Goal: Task Accomplishment & Management: Manage account settings

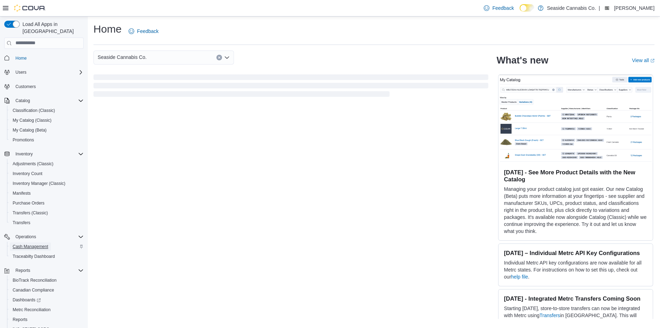
click at [31, 244] on span "Cash Management" at bounding box center [30, 247] width 35 height 6
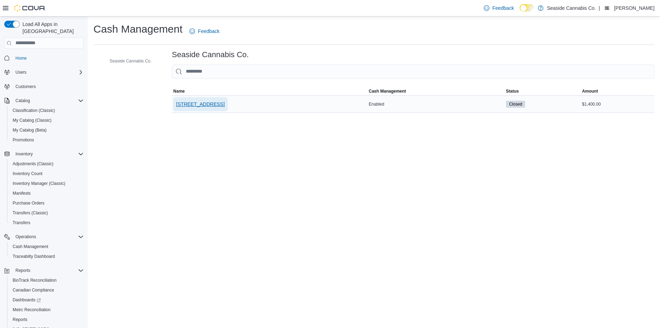
click at [224, 103] on span "14 Lots Hollow Road" at bounding box center [200, 104] width 48 height 7
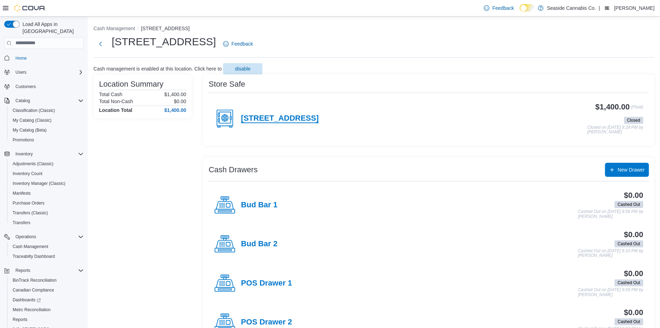
click at [256, 115] on h4 "14 Lots Hollow Road" at bounding box center [280, 118] width 78 height 9
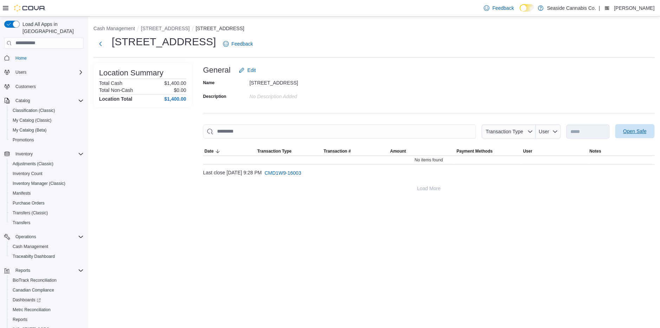
click at [631, 131] on span "Open Safe" at bounding box center [634, 131] width 24 height 7
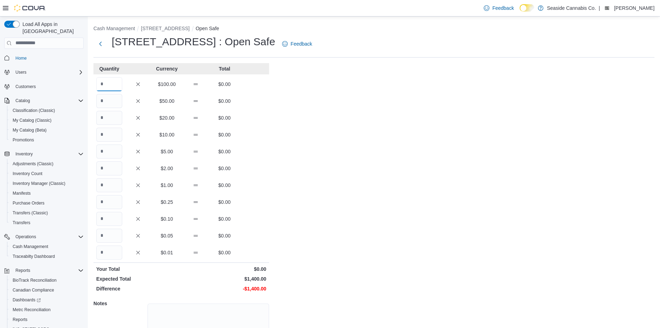
click at [105, 88] on input "Quantity" at bounding box center [109, 84] width 26 height 14
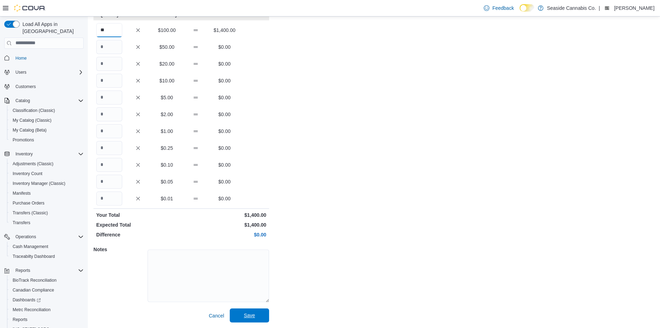
type input "**"
click at [252, 311] on span "Save" at bounding box center [249, 316] width 31 height 14
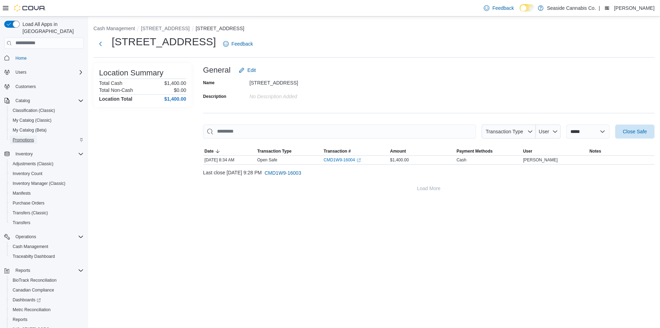
click at [21, 137] on span "Promotions" at bounding box center [23, 140] width 21 height 6
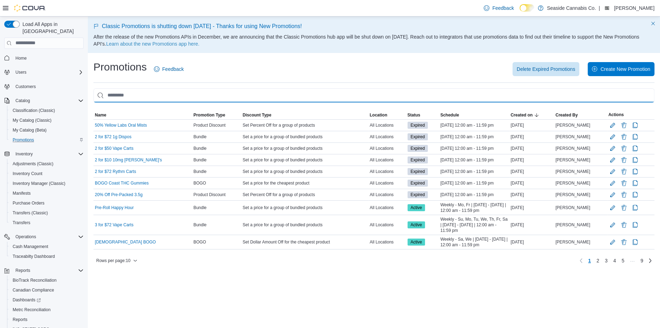
click at [150, 94] on input "This is a search bar. As you type, the results lower in the page will automatic…" at bounding box center [373, 95] width 561 height 14
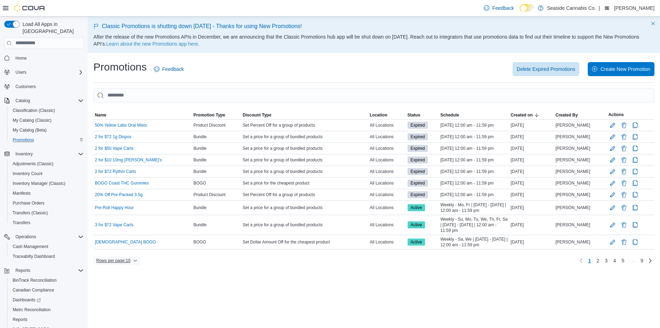
click at [124, 264] on span "Rows per page : 10" at bounding box center [113, 261] width 34 height 6
click at [124, 278] on span "50 rows" at bounding box center [128, 276] width 22 height 6
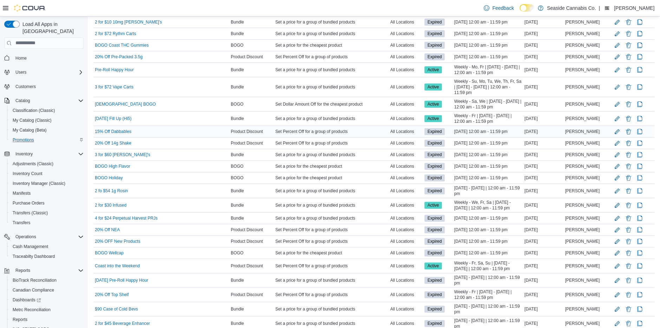
scroll to position [138, 0]
click at [615, 135] on button "Edit Promotion" at bounding box center [617, 131] width 8 height 8
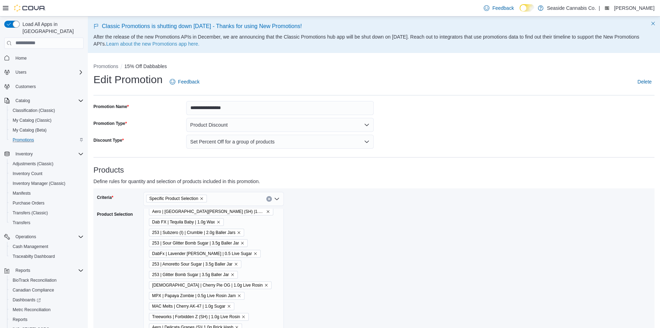
scroll to position [984, 0]
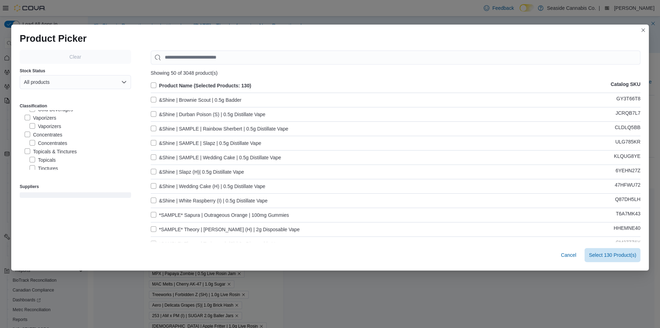
scroll to position [94, 0]
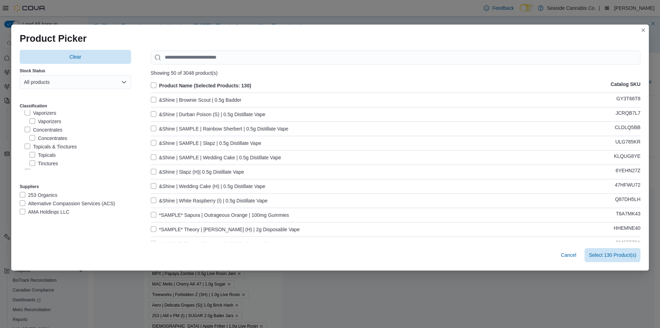
click at [31, 137] on label "Concentrates" at bounding box center [48, 138] width 38 height 8
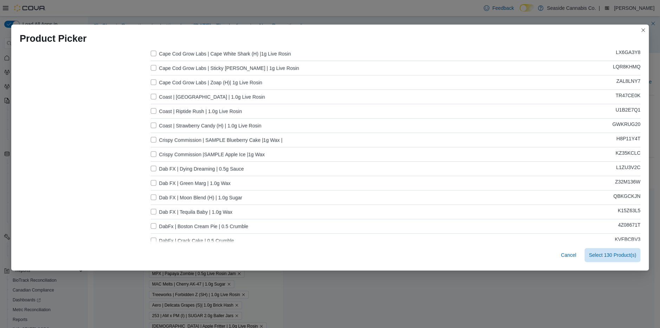
scroll to position [606, 0]
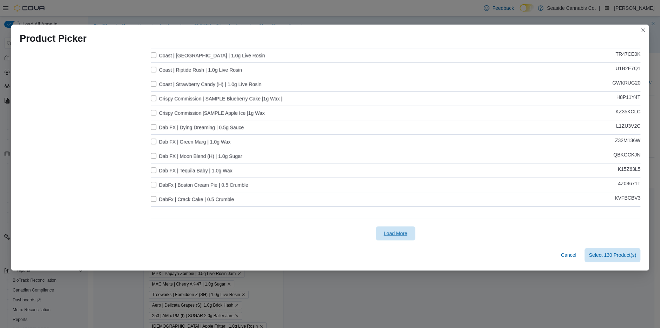
click at [394, 233] on span "Load More" at bounding box center [395, 233] width 24 height 7
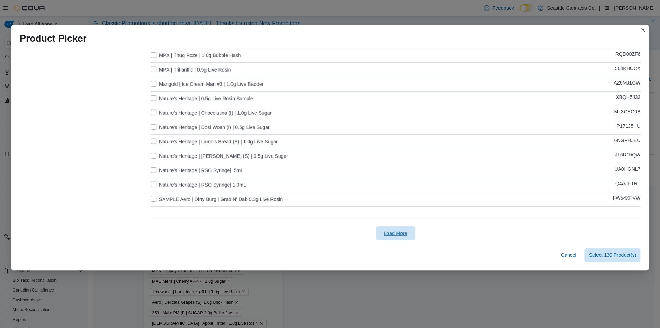
click at [404, 233] on span "Load More" at bounding box center [395, 233] width 24 height 7
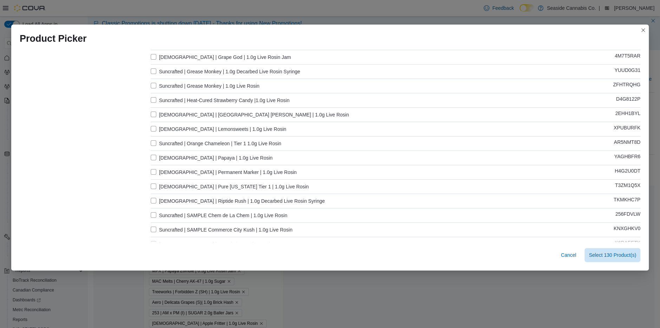
scroll to position [1700, 0]
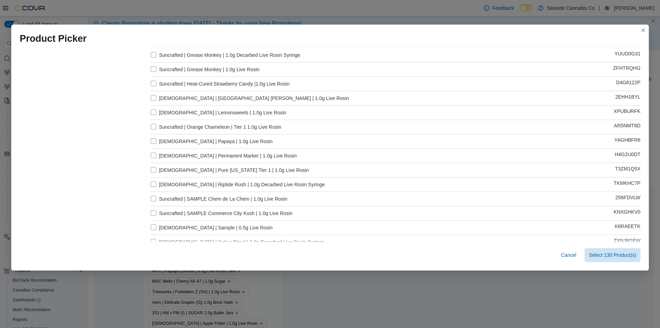
click at [153, 126] on label "Suncrafted | Orange Chameleon | Tier 1 1.0g Live Rosin" at bounding box center [216, 127] width 131 height 8
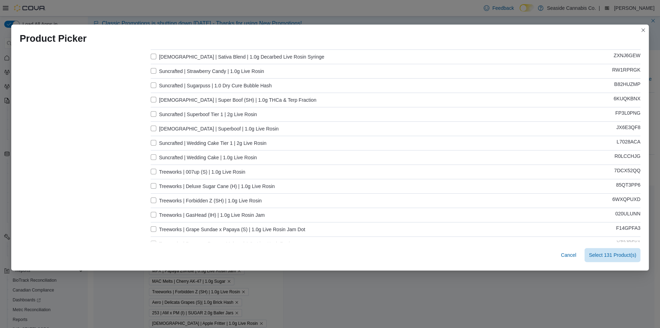
scroll to position [1908, 0]
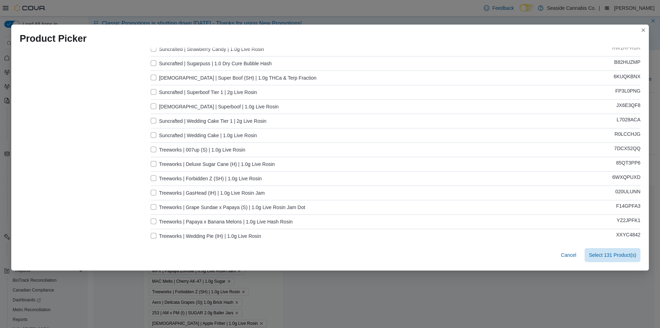
click at [153, 192] on label "Treeworks | GasHead (IH) | 1.0g Live Rosin Jam" at bounding box center [208, 193] width 114 height 8
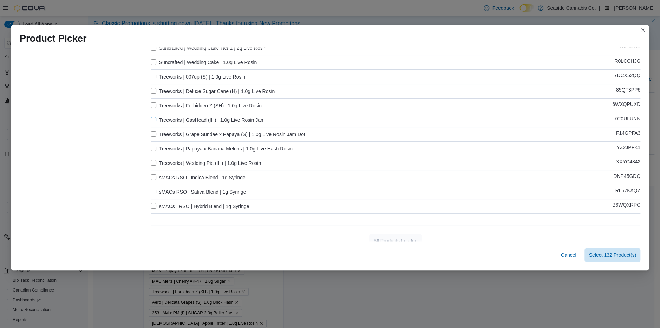
scroll to position [1988, 0]
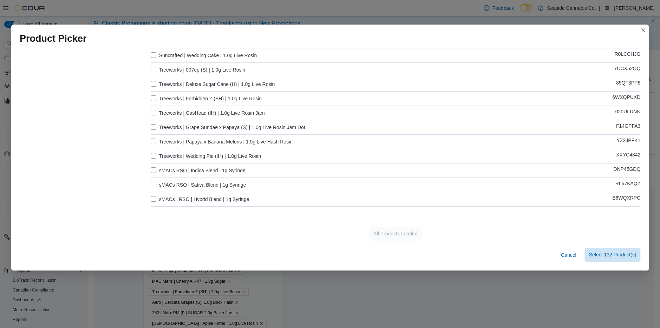
click at [603, 259] on span "Select 132 Product(s)" at bounding box center [611, 255] width 47 height 14
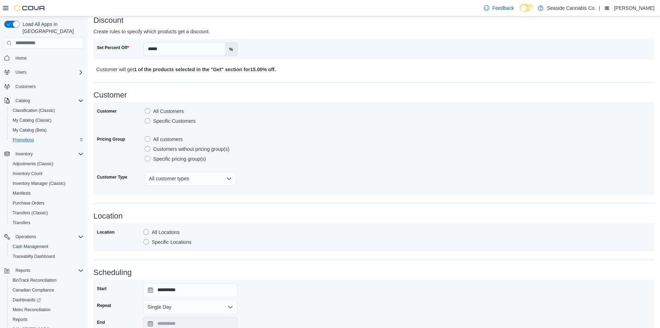
scroll to position [411, 0]
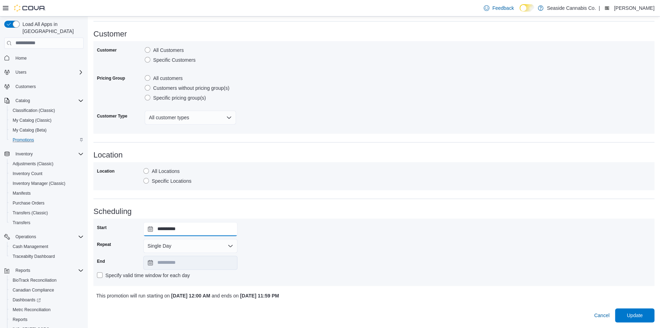
click at [207, 225] on input "**********" at bounding box center [190, 229] width 94 height 14
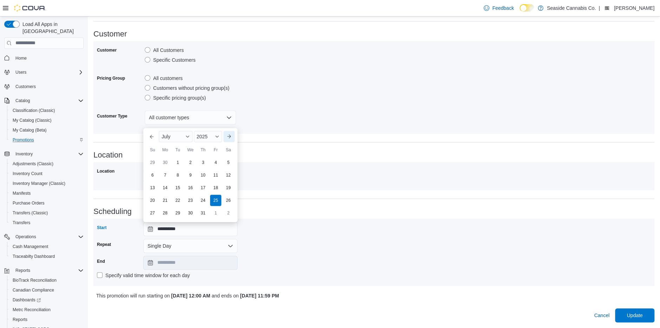
click at [230, 137] on button "Next month" at bounding box center [228, 136] width 11 height 11
type input "**********"
click at [191, 177] on div "13" at bounding box center [190, 175] width 12 height 12
type input "**********"
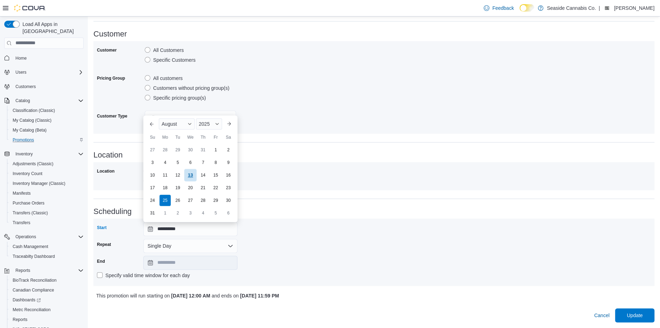
type input "**********"
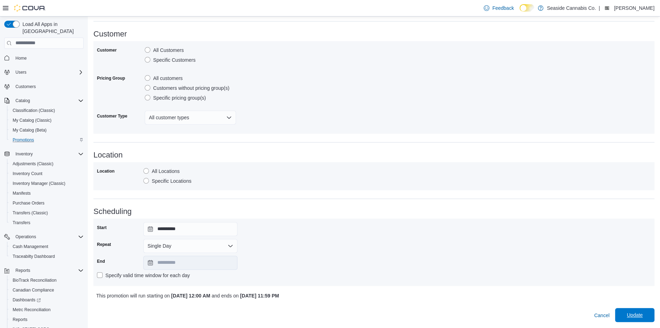
click at [637, 318] on span "Update" at bounding box center [634, 315] width 16 height 7
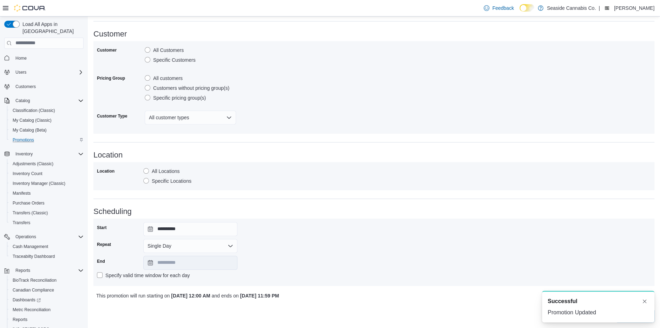
scroll to position [0, 0]
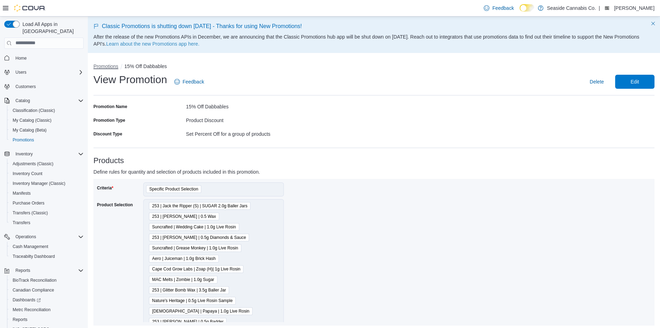
click at [106, 68] on button "Promotions" at bounding box center [105, 67] width 25 height 6
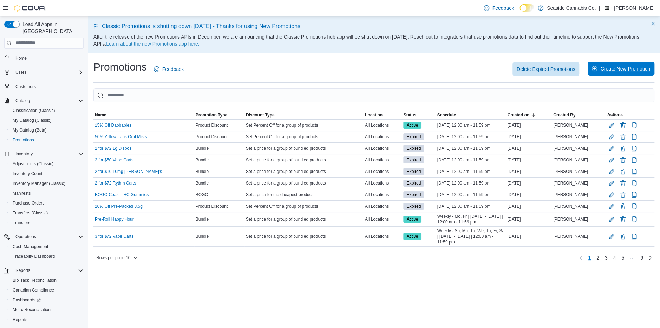
click at [615, 71] on span "Create New Promotion" at bounding box center [625, 68] width 50 height 7
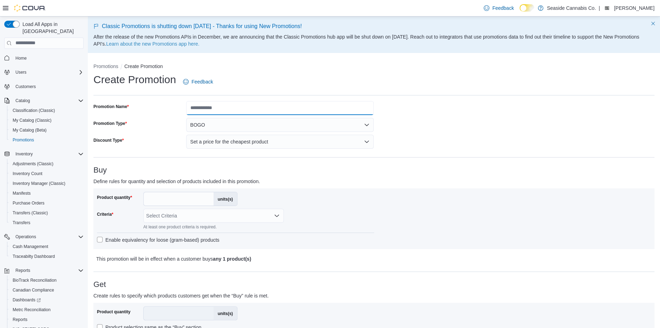
click at [195, 110] on input "Promotion Name" at bounding box center [280, 108] width 188 height 14
type input "**********"
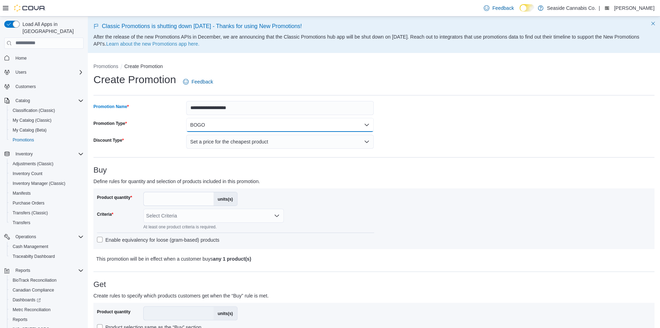
click at [255, 128] on button "BOGO" at bounding box center [280, 125] width 188 height 14
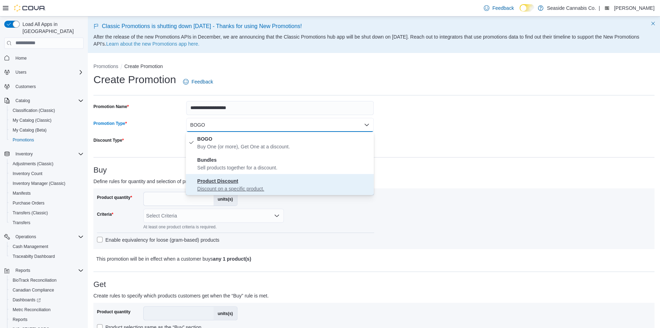
click at [261, 179] on span "Product Discount Discount on a specific product." at bounding box center [284, 184] width 174 height 15
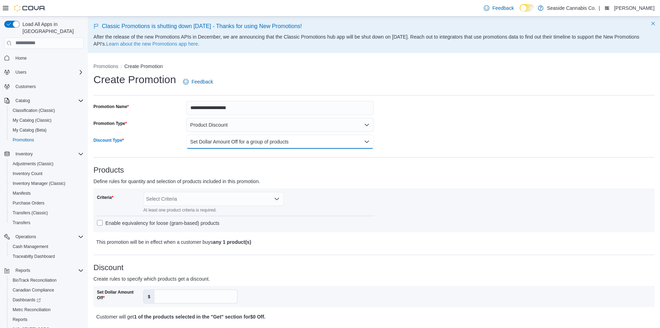
click at [251, 143] on button "Set Dollar Amount Off for a group of products" at bounding box center [280, 142] width 188 height 14
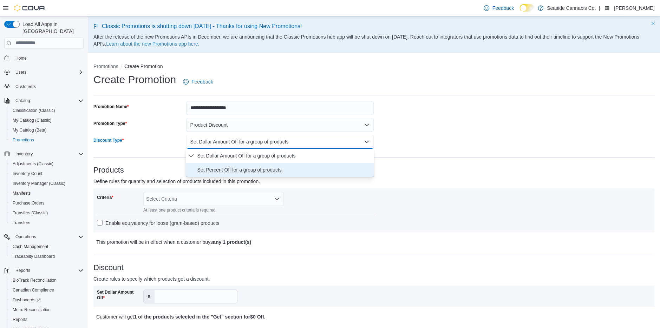
click at [250, 171] on span "Set Percent Off for a group of products" at bounding box center [284, 170] width 174 height 8
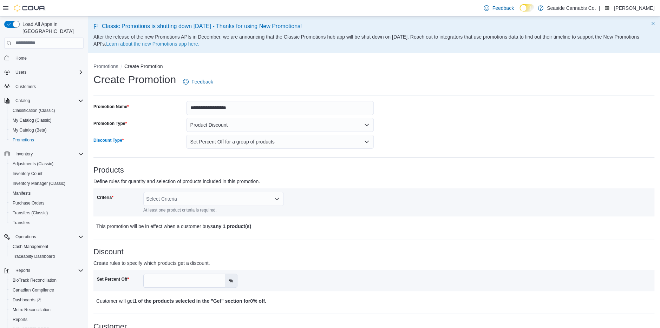
click at [214, 198] on div "Select Criteria" at bounding box center [213, 199] width 140 height 14
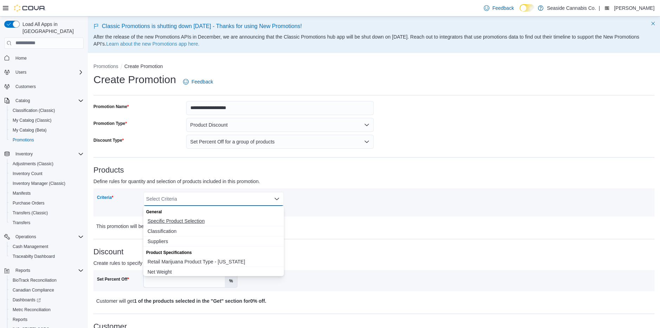
click at [204, 222] on span "Specific Product Selection" at bounding box center [213, 221] width 132 height 7
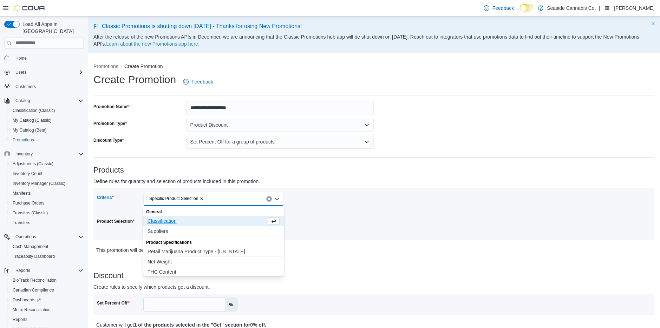
click at [357, 216] on div "Criteria Specific Product Selection Combo box. Selected. Specific Product Selec…" at bounding box center [235, 214] width 277 height 45
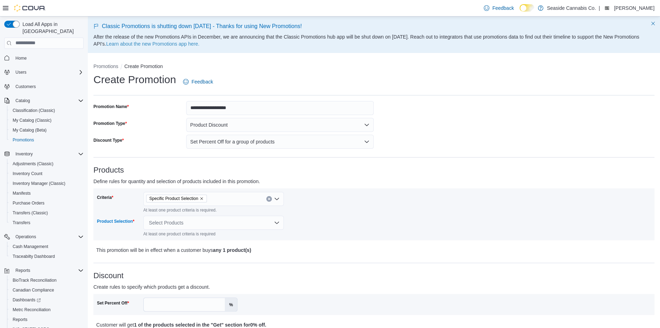
click at [206, 222] on div "Select Products" at bounding box center [213, 223] width 140 height 14
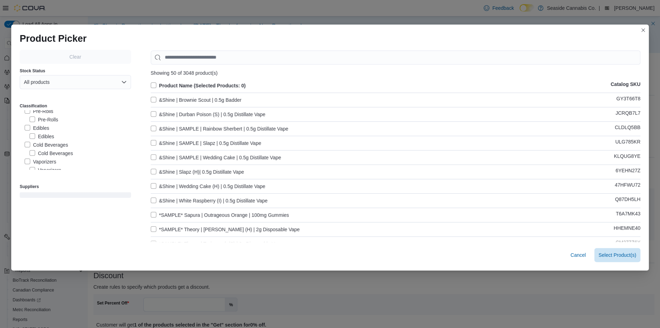
scroll to position [65, 0]
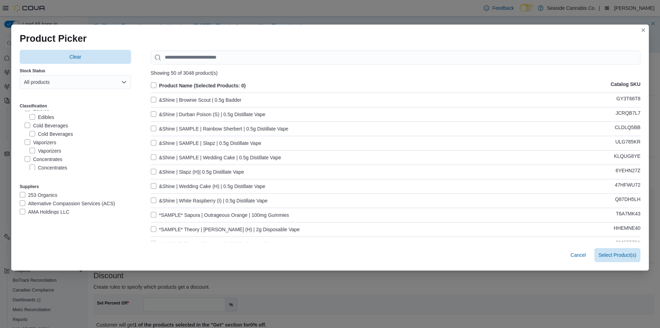
click at [33, 150] on label "Vaporizers" at bounding box center [45, 151] width 32 height 8
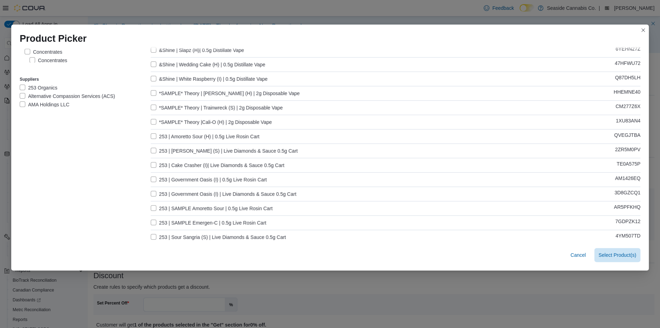
scroll to position [0, 0]
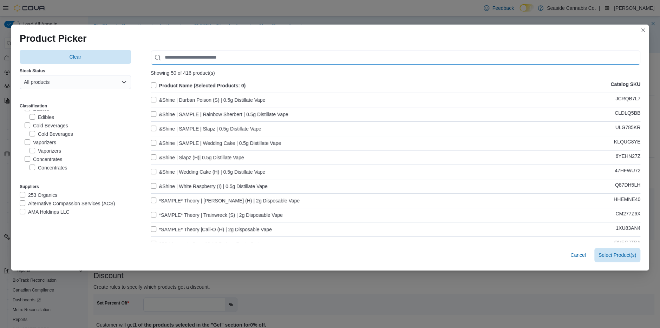
click at [217, 58] on input "Use aria labels when no actual label is in use" at bounding box center [395, 58] width 489 height 14
type input "*****"
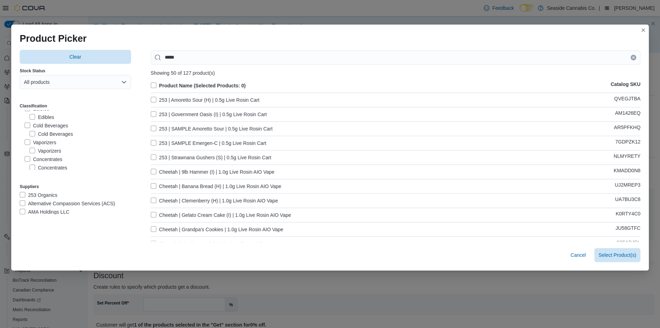
click at [153, 99] on label "253 | Amoretto Sour (H) | 0.5g Live Rosin Cart" at bounding box center [205, 100] width 109 height 8
click at [153, 113] on label "253 | Government Oasis (I) | 0.5g Live Rosin Cart" at bounding box center [209, 114] width 116 height 8
click at [152, 156] on label "253 | Strawnana Gushers (S) | 0.5g Live Rosin Cart" at bounding box center [211, 157] width 120 height 8
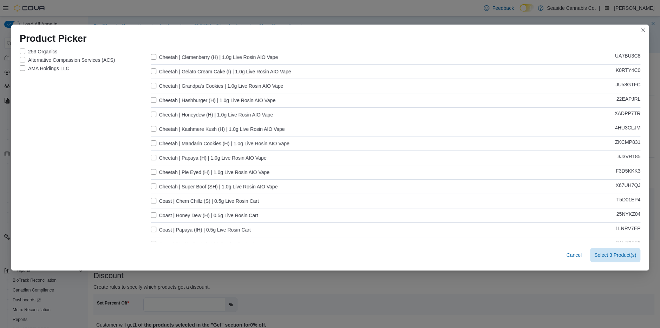
scroll to position [170, 0]
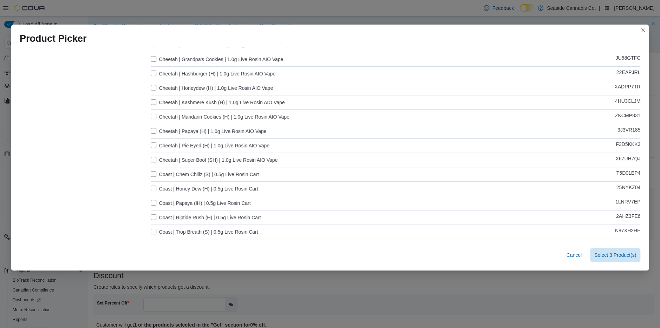
click at [153, 174] on label "Coast | Chem Chillz (S) | 0.5g Live Rosin Cart" at bounding box center [205, 174] width 108 height 8
click at [153, 187] on label "Coast | Honey Dew (H) | 0.5g Live Rosin Cart" at bounding box center [204, 189] width 107 height 8
click at [152, 204] on label "Coast | Papaya (IH) | 0.5g Live Rosin Cart" at bounding box center [201, 203] width 100 height 8
click at [152, 217] on label "Coast | Riptide Rush (H) | 0.5g Live Rosin Cart" at bounding box center [206, 217] width 110 height 8
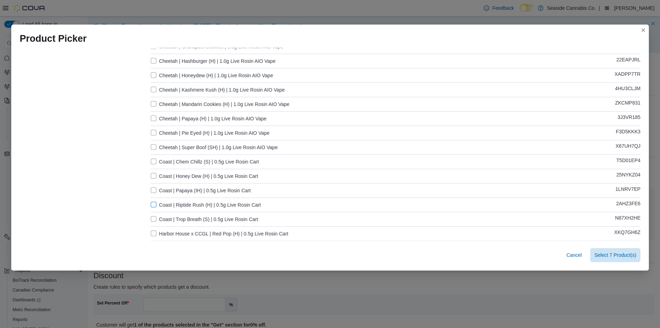
scroll to position [191, 0]
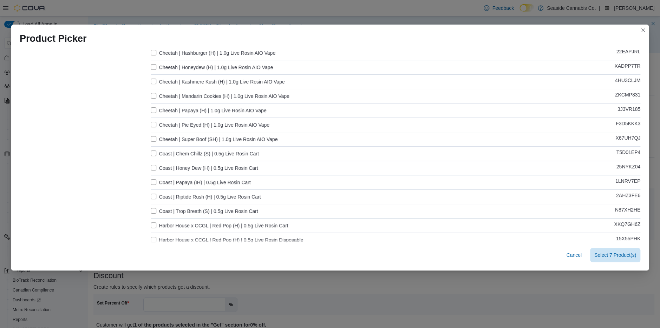
click at [153, 210] on label "Coast | Trop Breath (S) | 0.5g Live Rosin Cart" at bounding box center [204, 211] width 107 height 8
click at [155, 225] on label "Harbor House x CCGL | Red Pop (H) | 0.5g Live Rosin Cart" at bounding box center [220, 226] width 138 height 8
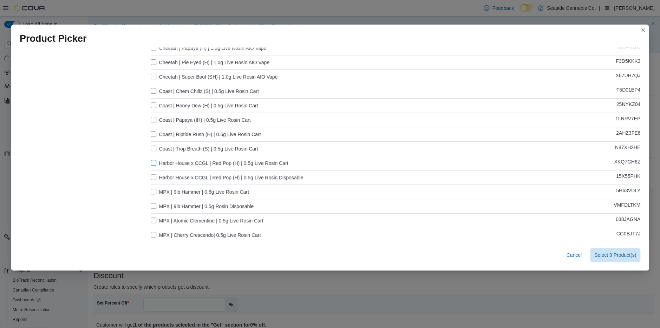
scroll to position [263, 0]
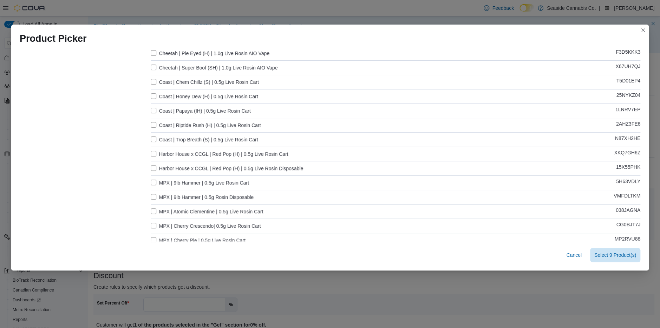
click at [152, 182] on label "MPX | 9lb Hammer | 0.5g Live Rosin Cart" at bounding box center [200, 183] width 98 height 8
click at [151, 209] on label "MPX | Atomic Clementine | 0.5g Live Rosin Cart" at bounding box center [207, 211] width 113 height 8
click at [152, 223] on label "MPX | Cherry Crescendo| 0.5g Live Rosin Cart" at bounding box center [206, 226] width 110 height 8
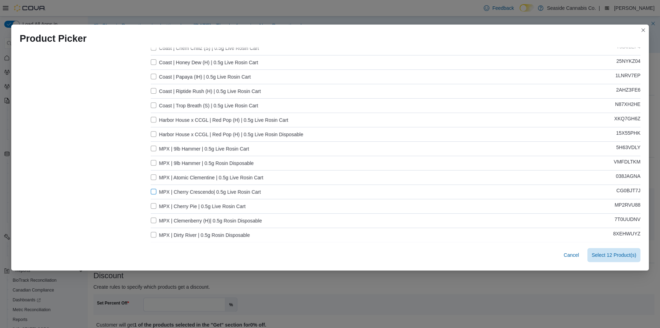
scroll to position [301, 0]
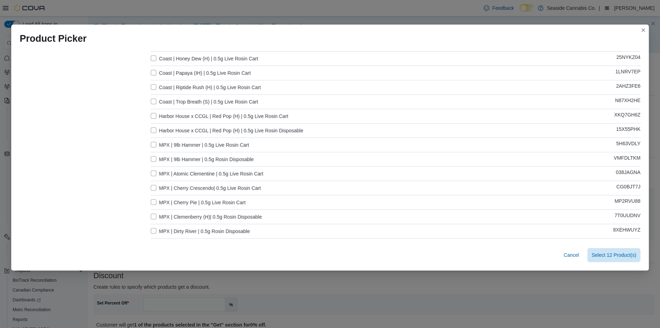
click at [154, 201] on label "MPX | Cherry Pie | 0.5g Live Rosin Cart" at bounding box center [198, 202] width 95 height 8
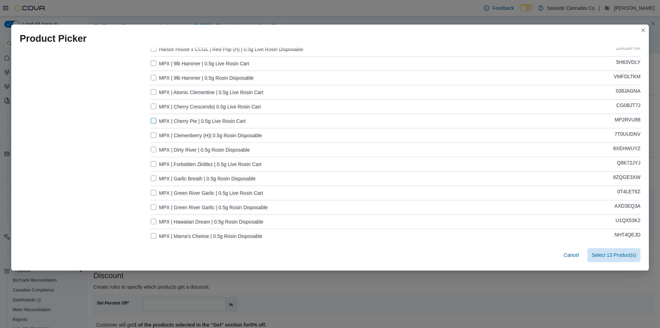
scroll to position [396, 0]
click at [154, 149] on label "MPX | Forbidden Zkittlez | 0.5g Live Rosin Cart" at bounding box center [206, 150] width 111 height 8
click at [153, 178] on label "MPX | Green River Garlic | 0.5g Live Rosin Cart" at bounding box center [207, 178] width 112 height 8
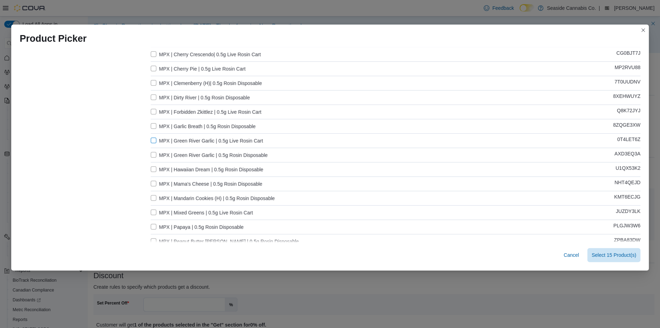
scroll to position [438, 0]
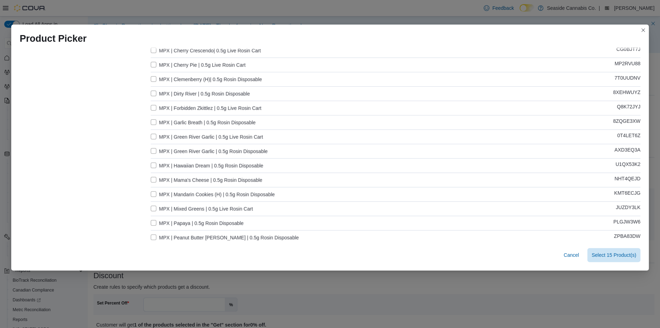
click at [153, 207] on label "MPX | Mixed Greens | 0.5g Live Rosin Cart" at bounding box center [202, 209] width 102 height 8
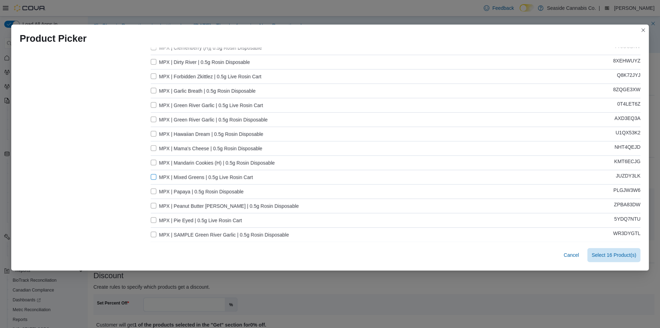
scroll to position [476, 0]
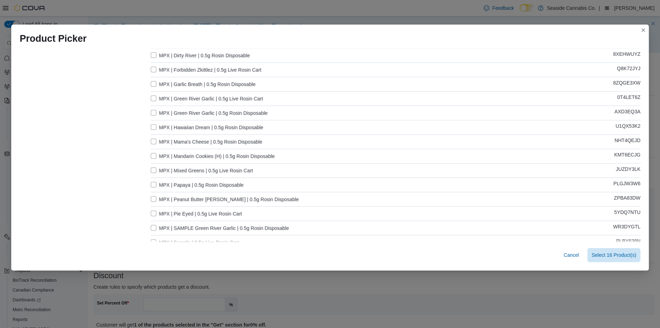
click at [154, 213] on label "MPX | Pie Eyed | 0.5g Live Rosin Cart" at bounding box center [196, 214] width 91 height 8
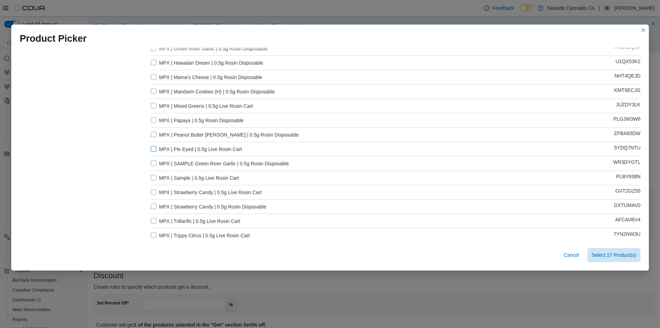
scroll to position [551, 0]
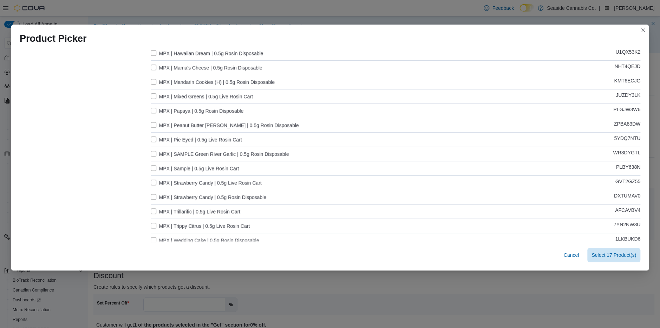
click at [153, 167] on label "MPX | Sample | 0.5g Live Rosin Cart" at bounding box center [195, 168] width 88 height 8
click at [152, 167] on label "MPX | Sample | 0.5g Live Rosin Cart" at bounding box center [195, 168] width 88 height 8
click at [152, 183] on label "MPX | Strawberry Candy | 0.5g Live Rosin Cart" at bounding box center [206, 183] width 111 height 8
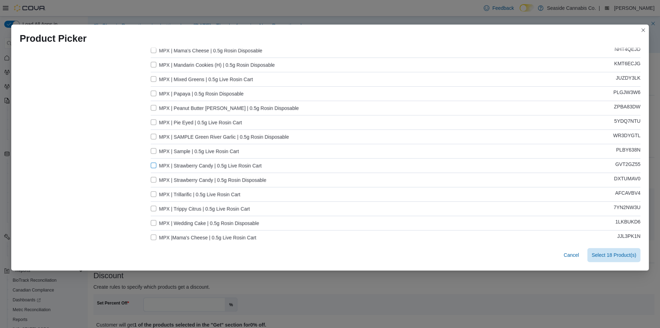
scroll to position [574, 0]
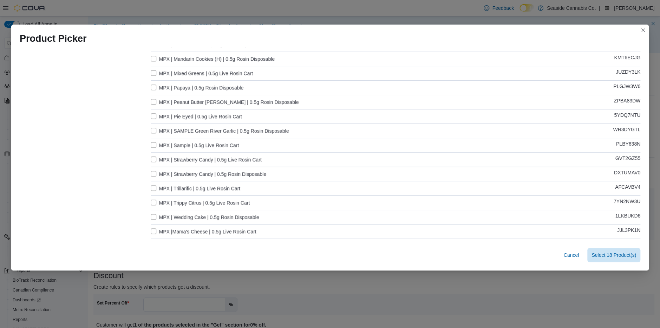
click at [153, 189] on label "MPX | Trillarific | 0.5g Live Rosin Cart" at bounding box center [196, 188] width 90 height 8
click at [153, 201] on label "MPX | Trippy Citrus | 0.5g Live Rosin Cart" at bounding box center [200, 203] width 99 height 8
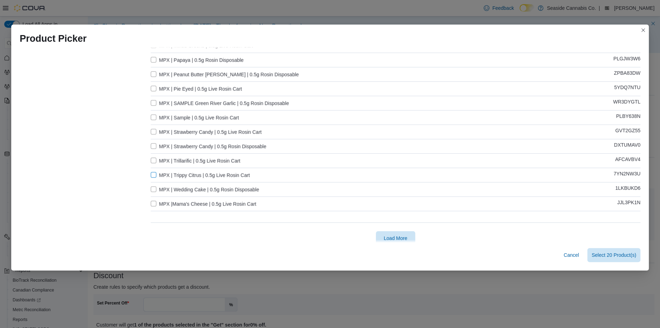
scroll to position [606, 0]
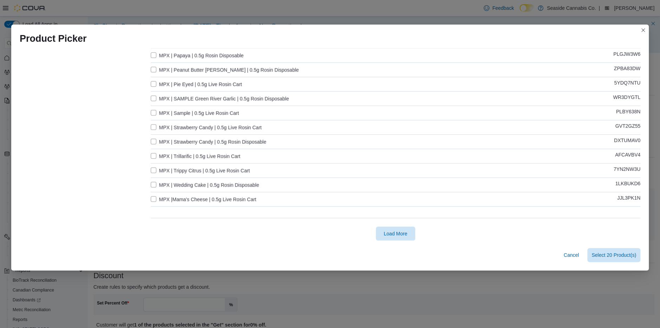
click at [154, 198] on label "MPX |Mama's Cheese | 0.5g Live Rosin Cart" at bounding box center [204, 199] width 106 height 8
click at [402, 233] on span "Load More" at bounding box center [395, 233] width 24 height 7
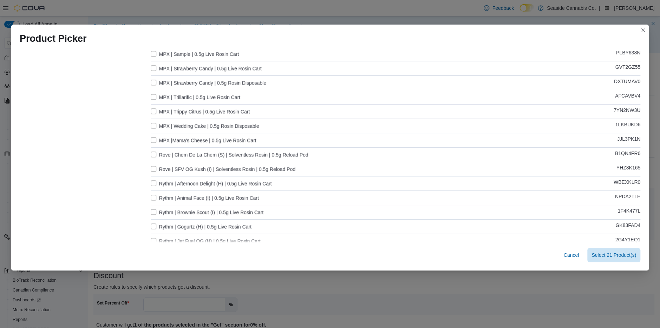
scroll to position [676, 0]
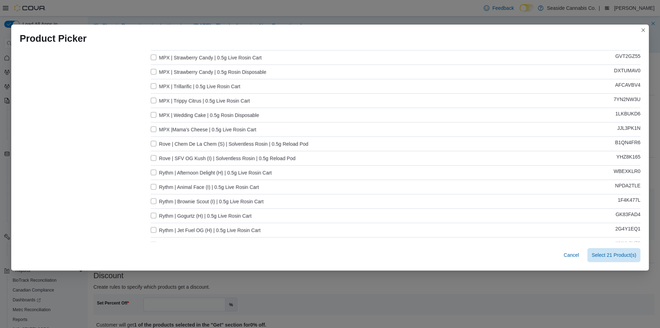
click at [154, 141] on label "Rove | Chem De La Chem (S) | Solventless Rosin | 0.5g Reload Pod" at bounding box center [230, 144] width 158 height 8
click at [153, 156] on label "Rove | SFV OG Kush (I) | Solventless Rosin | 0.5g Reload Pod" at bounding box center [223, 158] width 145 height 8
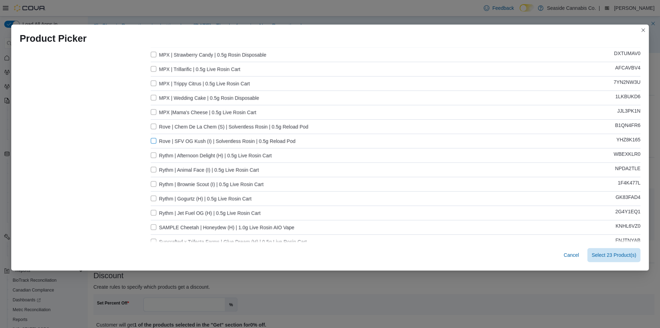
scroll to position [694, 0]
click at [152, 154] on label "Rythm | Afternoon Delight (H) | 0.5g Live Rosin Cart" at bounding box center [211, 154] width 121 height 8
click at [152, 165] on label "Rythm | Animal Face (I) | 0.5g Live Rosin Cart" at bounding box center [205, 168] width 108 height 8
click at [153, 181] on label "Rythm | Brownie Scout (I) | 0.5g Live Rosin Cart" at bounding box center [207, 183] width 113 height 8
click at [153, 194] on label "Rythm | Gogurtz (H) | 0.5g Live Rosin Cart" at bounding box center [201, 197] width 101 height 8
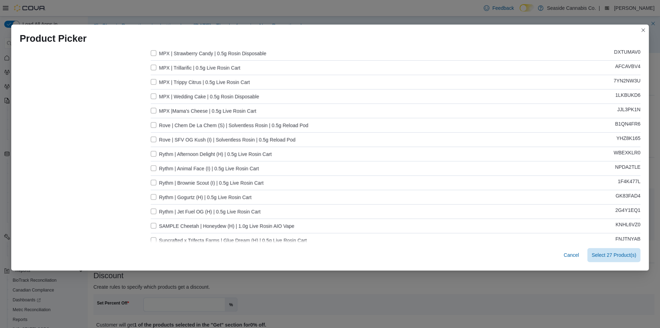
click at [153, 211] on label "Rythm | Jet Fuel OG (H) | 0.5g Live Rosin Cart" at bounding box center [206, 211] width 110 height 8
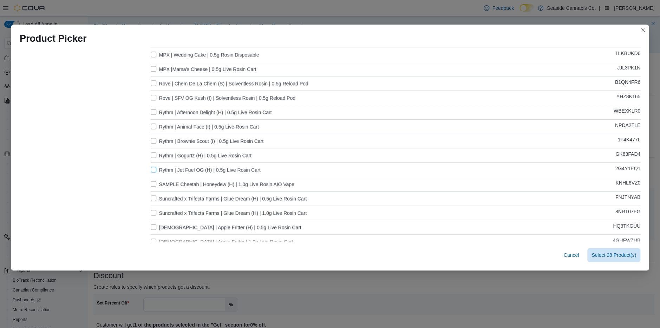
scroll to position [742, 0]
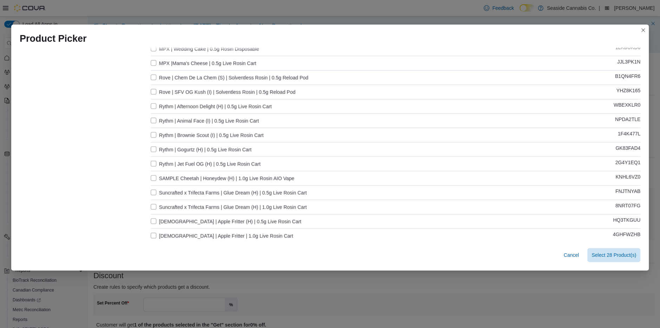
click at [154, 190] on label "Suncrafted x Trifecta Farms | Glue Dream (H) | 0.5g Live Rosin Cart" at bounding box center [229, 193] width 156 height 8
click at [154, 203] on label "Suncrafted x Trifecta Farms | Glue Dream (H) | 1.0g Live Rosin Cart" at bounding box center [229, 207] width 156 height 8
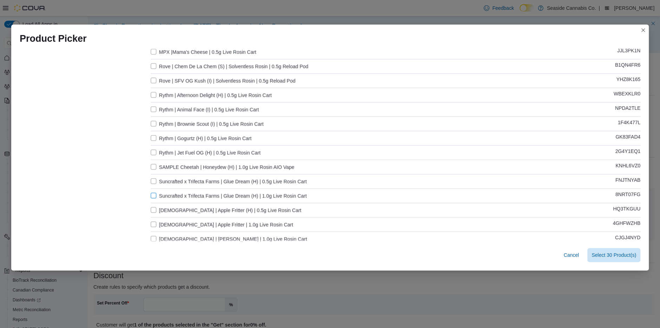
scroll to position [756, 0]
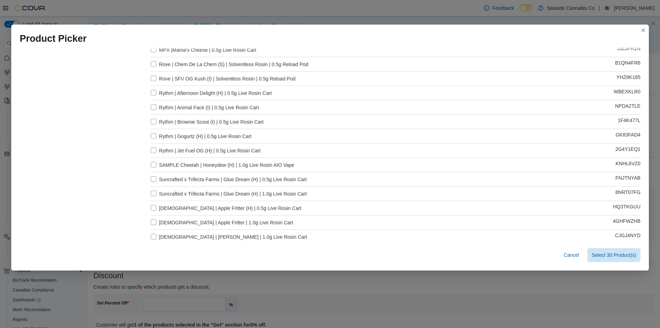
click at [153, 207] on label "Suncrafted | Apple Fritter (H) | 0.5g Live Rosin Cart" at bounding box center [226, 208] width 151 height 8
click at [153, 220] on label "Suncrafted | Apple Fritter | 1.0g Live Rosin Cart" at bounding box center [222, 222] width 143 height 8
click at [153, 235] on label "Suncrafted | Bubba Fett | 1.0g Live Rosin Cart" at bounding box center [229, 237] width 156 height 8
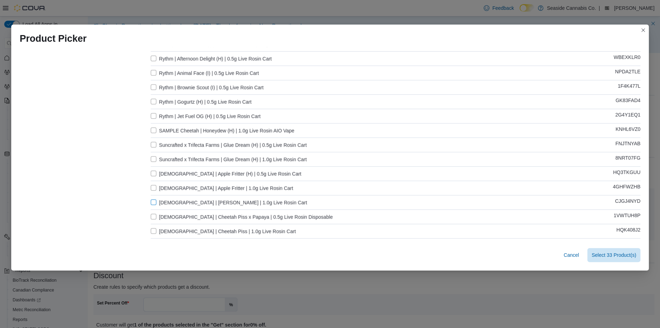
scroll to position [804, 0]
click at [155, 202] on label "Suncrafted | Cheetah Piss x Papaya | 0.5g Live Rosin Disposable" at bounding box center [242, 203] width 182 height 8
click at [153, 218] on label "Suncrafted | Cheetah Piss | 1.0g Live Rosin Cart" at bounding box center [223, 217] width 145 height 8
click at [154, 230] on label "Suncrafted | Chem Chillz (IH) | 0.5g Live Rosin Cart" at bounding box center [211, 232] width 121 height 8
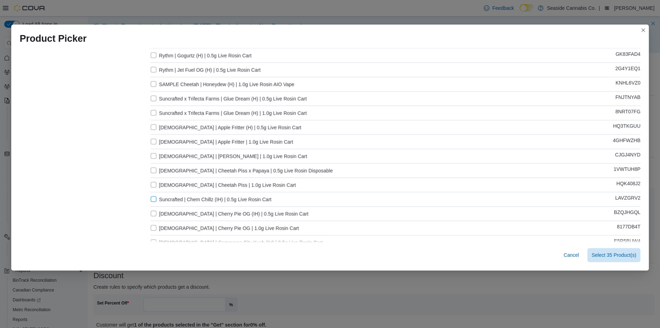
scroll to position [843, 0]
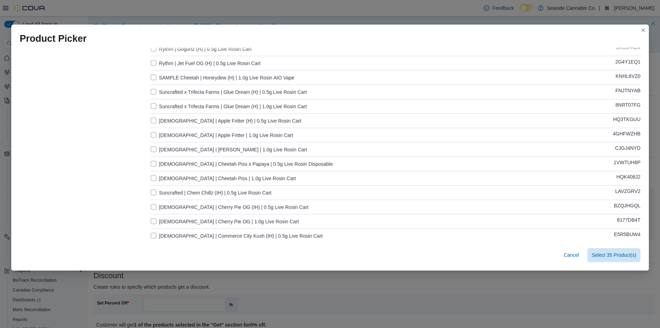
click at [153, 204] on label "Suncrafted | Cherry Pie OG (IH) | 0.5g Live Rosin Cart" at bounding box center [230, 207] width 158 height 8
click at [153, 219] on label "Suncrafted | Cherry Pie OG | 1.0g Live Rosin Cart" at bounding box center [225, 221] width 148 height 8
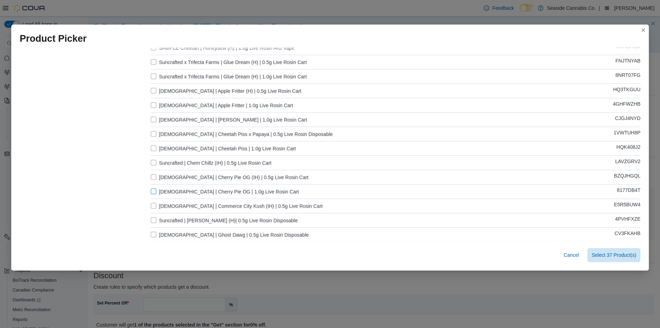
scroll to position [874, 0]
click at [153, 206] on label "Suncrafted | Commerce City Kush (IH) | 0.5g Live Rosin Cart" at bounding box center [237, 205] width 172 height 8
click at [153, 221] on label "Suncrafted | Grape God | 1.0g Live Rosin Cart" at bounding box center [221, 220] width 140 height 8
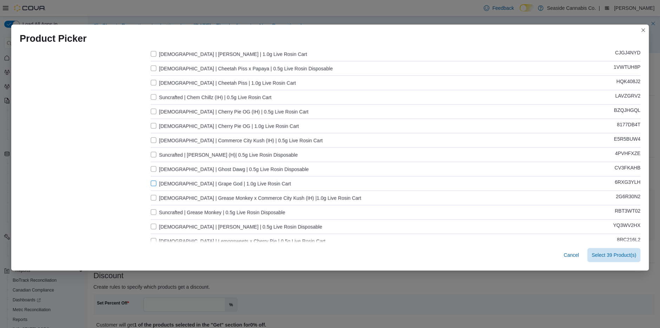
scroll to position [940, 0]
click at [152, 196] on label "Suncrafted | Grease Monkey x Commerce City Kush (IH) |1.0g Live Rosin Cart" at bounding box center [256, 196] width 210 height 8
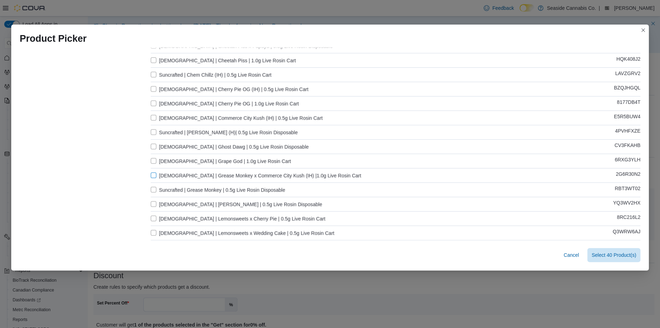
scroll to position [963, 0]
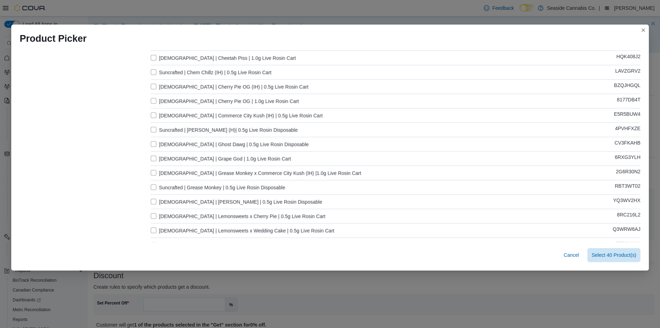
click at [152, 218] on label "Suncrafted | Lemonsweets x Cherry Pie | 0.5g Live Rosin Cart" at bounding box center [238, 216] width 175 height 8
click at [153, 230] on label "Suncrafted | Lemonsweets x Wedding Cake | 0.5g Live Rosin Cart" at bounding box center [243, 230] width 184 height 8
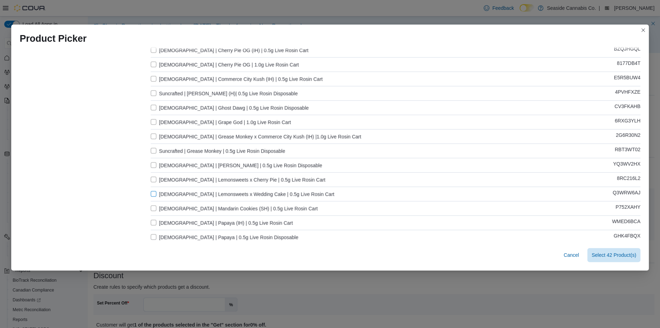
scroll to position [1011, 0]
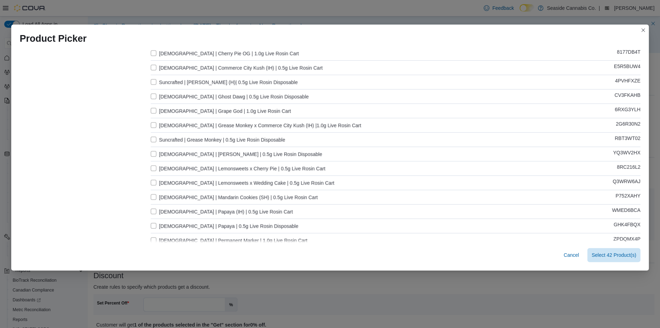
click at [153, 195] on label "Suncrafted | Mandarin Cookies (SH) | 0.5g Live Rosin Cart" at bounding box center [234, 197] width 167 height 8
click at [153, 210] on label "Suncrafted | Papaya (IH) | 0.5g Live Rosin Cart" at bounding box center [222, 211] width 142 height 8
click at [153, 209] on label "Suncrafted | Permanent Marker | 1.0g Live Rosin Cart" at bounding box center [229, 211] width 157 height 8
click at [154, 224] on label "Suncrafted | Pure Michigan | 1.0g Live Rosin Cart" at bounding box center [228, 226] width 155 height 8
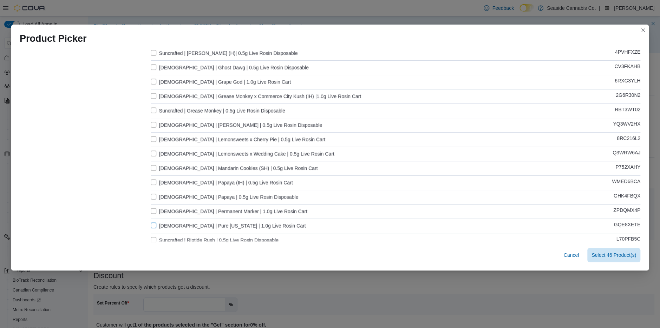
scroll to position [1065, 0]
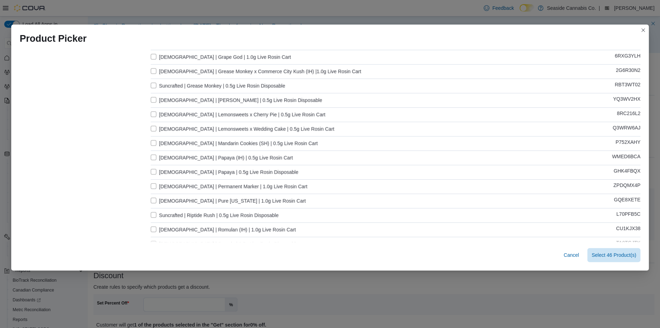
click at [154, 213] on label "Suncrafted | Riptide Rush | 0.5g Live Rosin Disposable" at bounding box center [215, 215] width 128 height 8
click at [154, 229] on label "Suncrafted | Romulan (IH) | 1.0g Live Rosin Cart" at bounding box center [223, 230] width 145 height 8
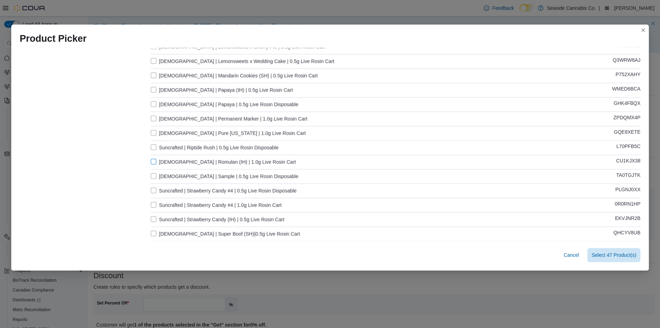
scroll to position [1136, 0]
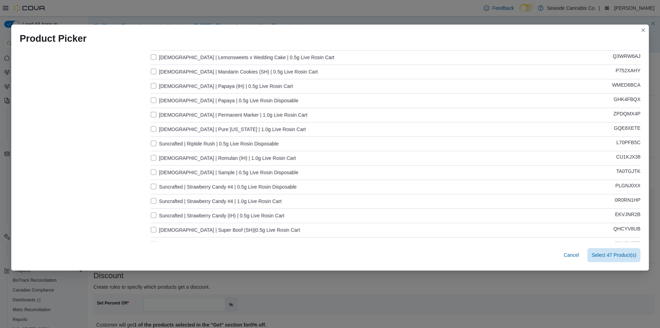
click at [153, 203] on label "Suncrafted | Strawberry Candy #4 | 1.0g Live Rosin Cart" at bounding box center [216, 201] width 131 height 8
click at [153, 215] on label "Suncrafted | Strawberry Candy (IH) | 0.5g Live Rosin Cart" at bounding box center [218, 216] width 134 height 8
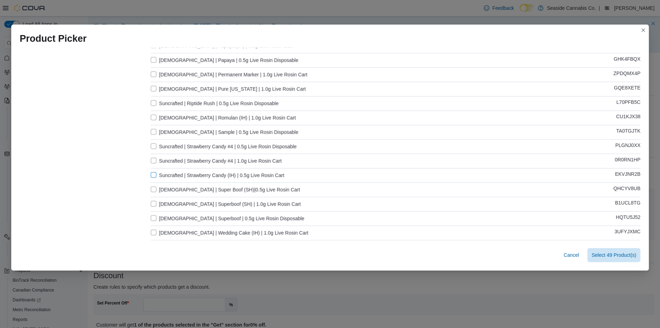
scroll to position [1178, 0]
click at [153, 188] on label "Suncrafted | Super Boof (SH)|0.5g Live Rosin Cart" at bounding box center [225, 188] width 149 height 8
click at [153, 202] on label "Suncrafted | Superboof (SH) | 1.0g Live Rosin Cart" at bounding box center [226, 203] width 150 height 8
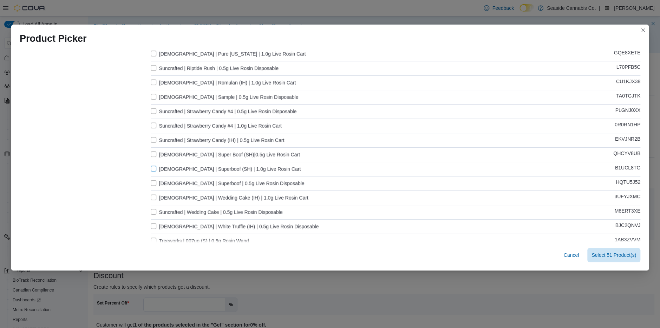
scroll to position [1228, 0]
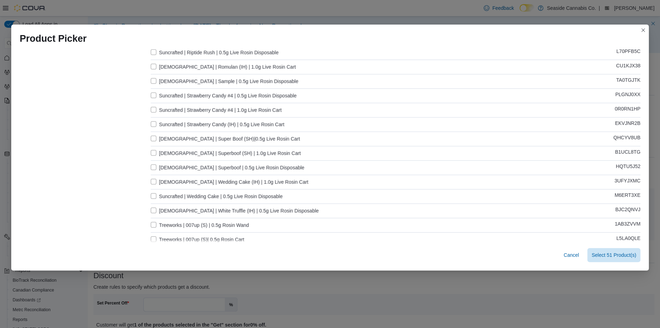
click at [154, 182] on label "Suncrafted | Wedding Cake (IH) | 1.0g Live Rosin Cart" at bounding box center [230, 182] width 158 height 8
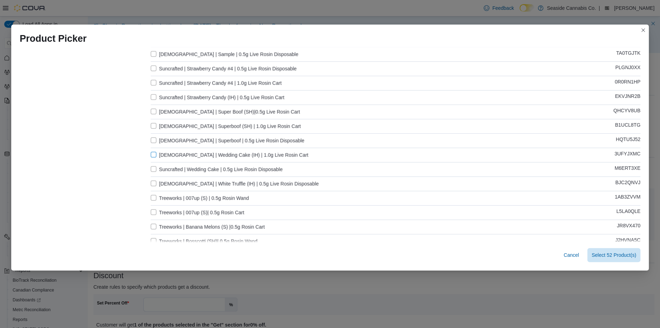
scroll to position [1256, 0]
click at [153, 211] on label "Treeworks | 007up (S)| 0.5g Rosin Cart" at bounding box center [198, 211] width 94 height 8
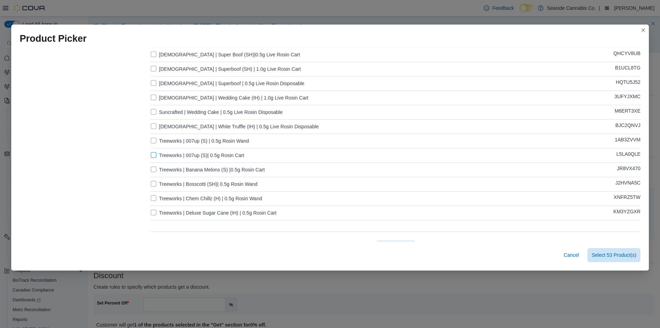
scroll to position [1320, 0]
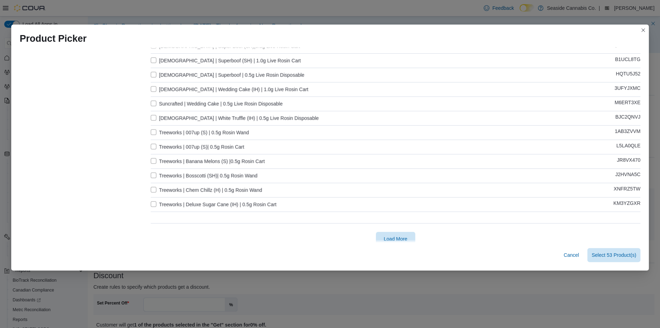
click at [154, 160] on label "Treeworks | Banana Melons (S) |0.5g Rosin Cart" at bounding box center [208, 161] width 114 height 8
click at [151, 203] on label "Treeworks | Deluxe Sugar Cane (IH) | 0.5g Rosin Cart" at bounding box center [214, 204] width 126 height 8
click at [389, 237] on span "Load More" at bounding box center [395, 238] width 24 height 7
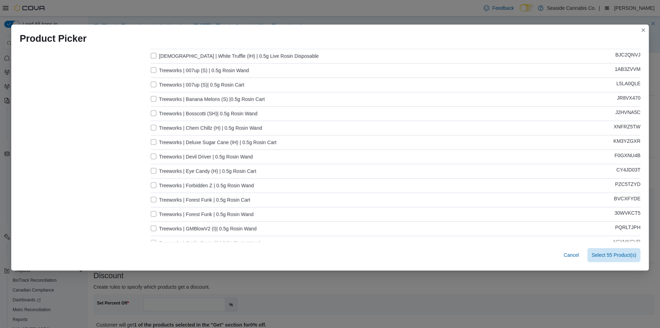
scroll to position [1385, 0]
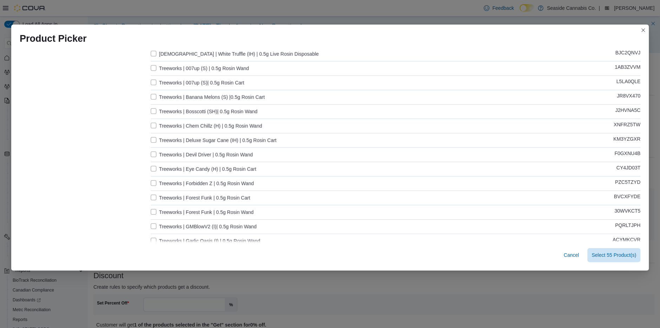
click at [154, 166] on label "Treeworks | Eye Candy (H) | 0.5g Rosin Cart" at bounding box center [204, 169] width 106 height 8
click at [154, 197] on label "Treeworks | Forest Funk | 0.5g Rosin Cart" at bounding box center [201, 198] width 100 height 8
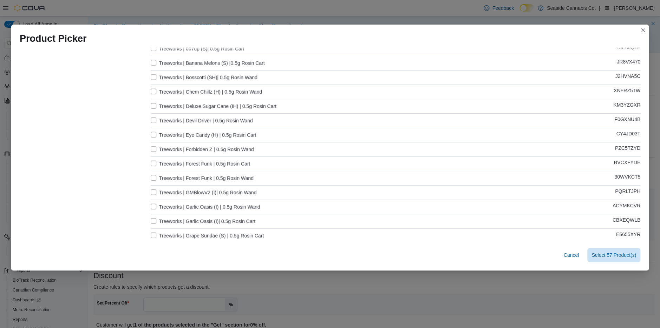
click at [155, 218] on label "Treeworks | Garlic Oasis (I)| 0.5g Rosin Cart" at bounding box center [203, 221] width 105 height 8
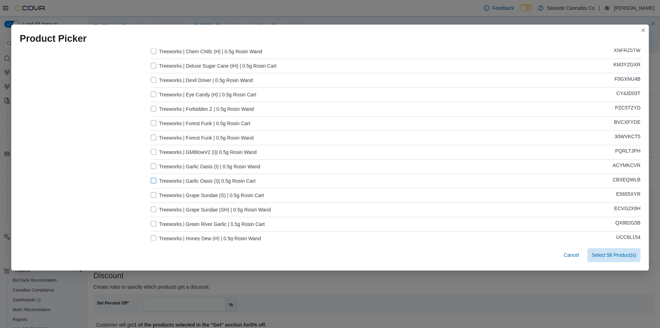
scroll to position [1466, 0]
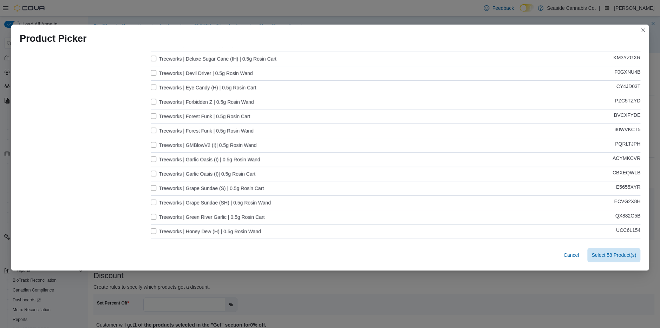
click at [154, 185] on label "Treeworks | Grape Sundae (S) | 0.5g Rosin Cart" at bounding box center [207, 188] width 113 height 8
click at [153, 216] on label "Treeworks | Green River Garlic | 0.5g Rosin Cart" at bounding box center [208, 217] width 114 height 8
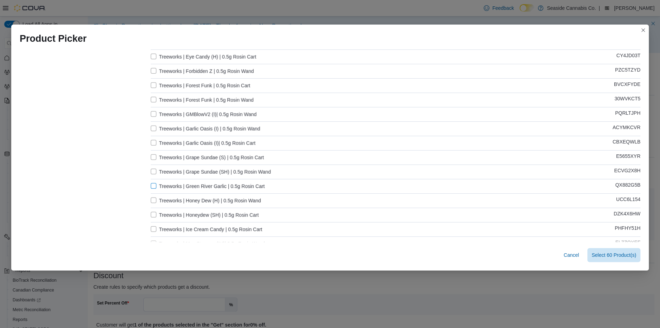
scroll to position [1497, 0]
click at [153, 216] on label "Treeworks | Honeydew (SH) | 0.5g Rosin Cart" at bounding box center [205, 215] width 108 height 8
click at [153, 225] on label "Treeworks | Ice Cream Candy | 0.5g Rosin Cart" at bounding box center [207, 229] width 112 height 8
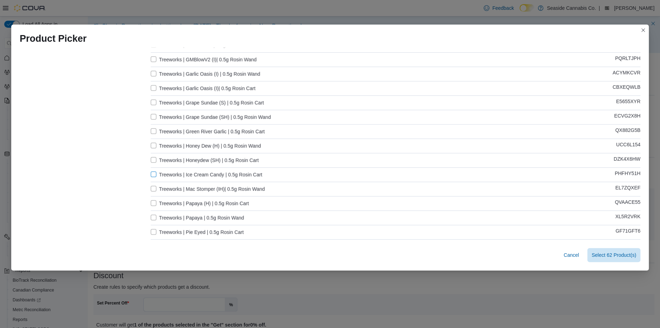
scroll to position [1561, 0]
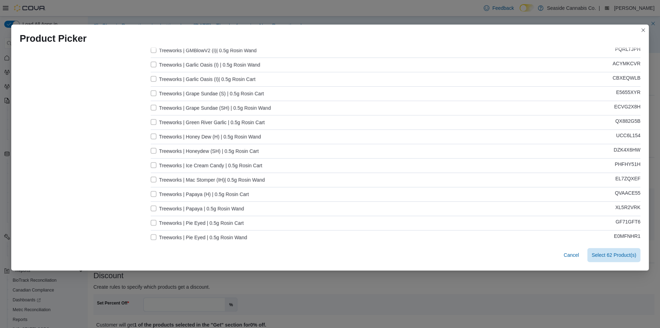
click at [153, 193] on label "Treeworks | Papaya (H) | 0.5g Rosin Cart" at bounding box center [200, 194] width 98 height 8
click at [154, 223] on label "Treeworks | Pie Eyed | 0.5g Rosin Cart" at bounding box center [197, 223] width 93 height 8
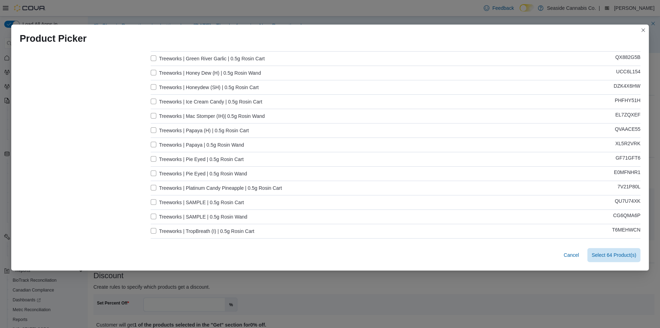
click at [154, 187] on label "Treeworks | Platinum Candy Pineapple | 0.5g Rosin Cart" at bounding box center [216, 188] width 131 height 8
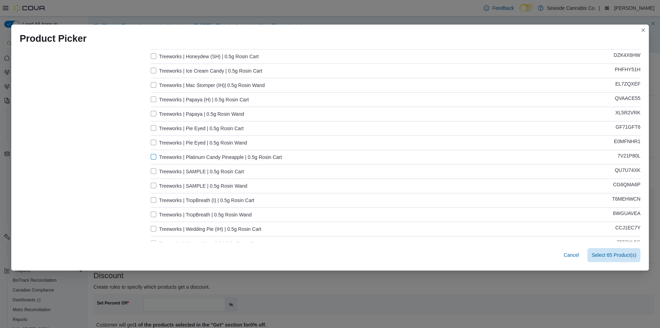
scroll to position [1656, 0]
click at [153, 200] on label "Treeworks | TropBreath (I) | 0.5g Rosin Cart" at bounding box center [203, 200] width 104 height 8
click at [153, 228] on label "Treeworks | Wedding Pie (IH) | 0.5g Rosin Cart" at bounding box center [206, 229] width 111 height 8
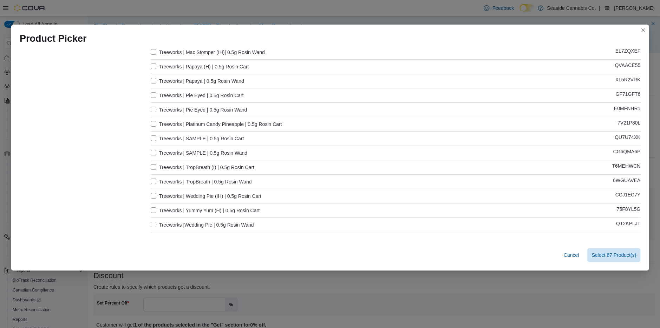
click at [153, 210] on label "Treeworks | Yummy Yum (H) | 0.5g Rosin Cart" at bounding box center [205, 210] width 109 height 8
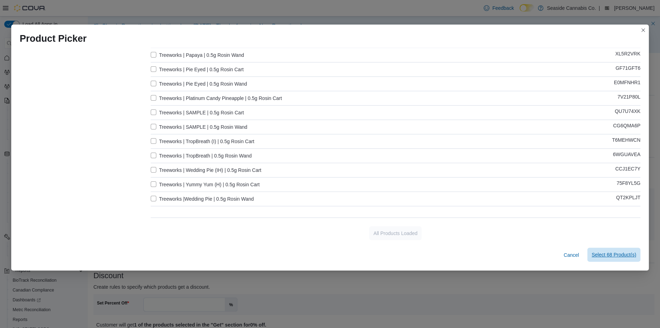
click at [605, 256] on span "Select 68 Product(s)" at bounding box center [613, 254] width 45 height 7
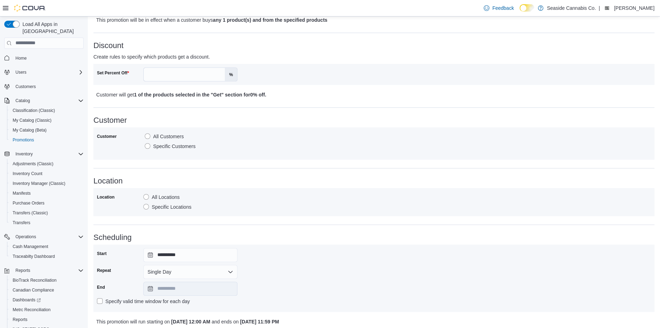
scroll to position [337, 0]
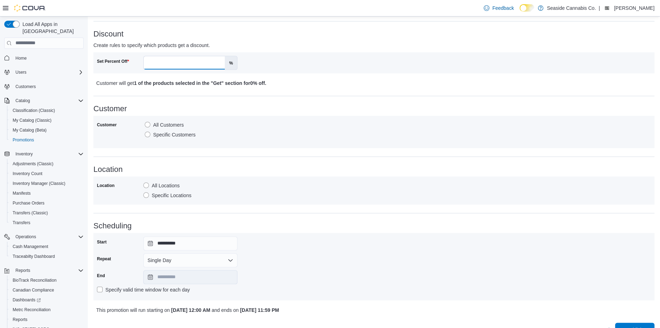
click at [188, 68] on input "Set Percent Off" at bounding box center [184, 62] width 81 height 13
type input "*****"
click at [170, 134] on label "Specific Customers" at bounding box center [170, 135] width 51 height 8
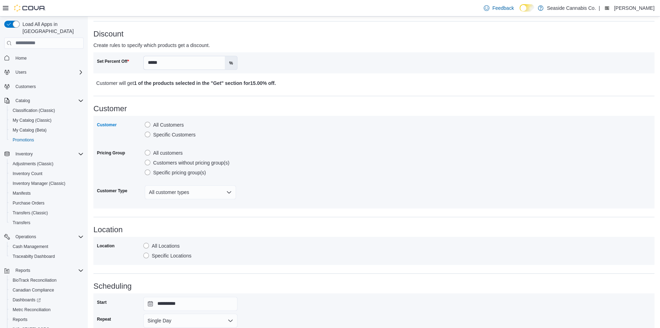
click at [166, 162] on label "Customers without pricing group(s)" at bounding box center [187, 163] width 85 height 8
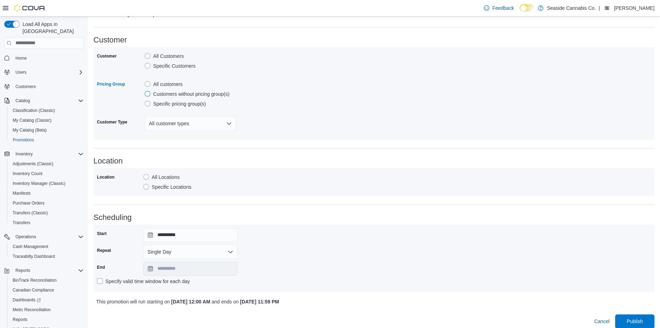
scroll to position [411, 0]
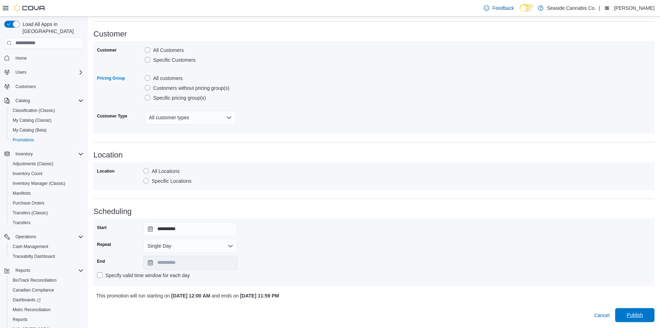
click at [637, 315] on span "Publish" at bounding box center [634, 315] width 16 height 7
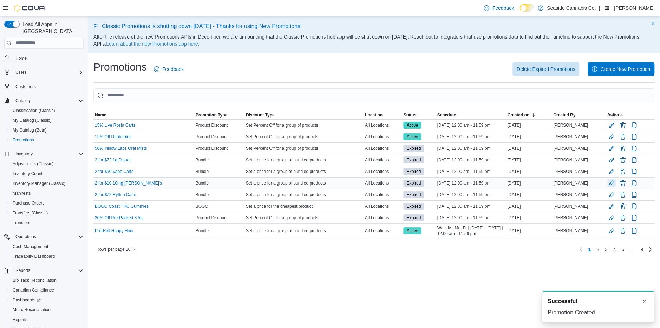
click at [611, 187] on button "Edit Promotion" at bounding box center [611, 183] width 8 height 8
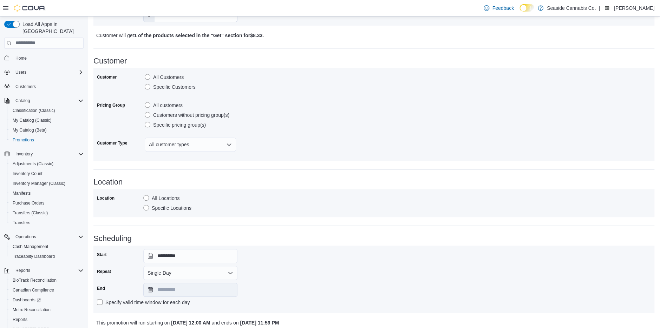
scroll to position [385, 0]
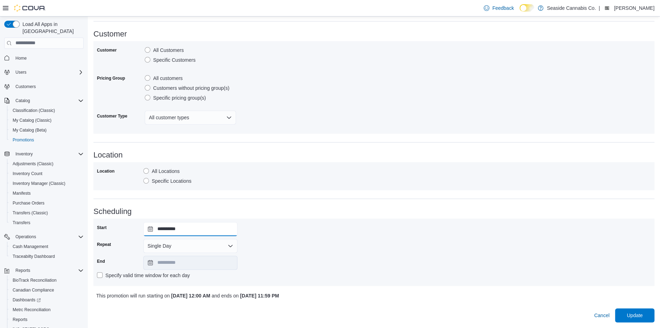
click at [191, 226] on input "**********" at bounding box center [190, 229] width 94 height 14
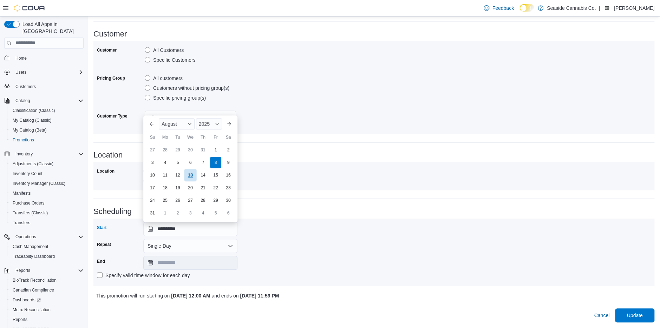
click at [189, 176] on div "13" at bounding box center [190, 175] width 12 height 12
type input "**********"
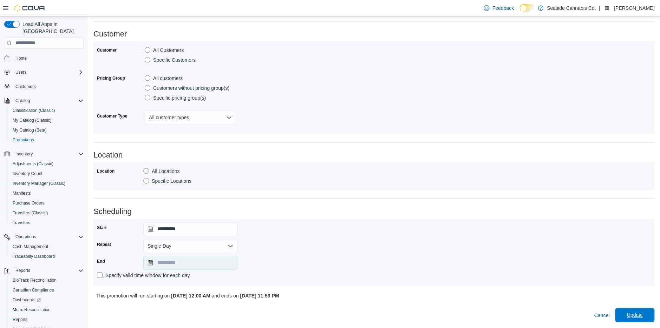
click at [638, 316] on span "Update" at bounding box center [634, 315] width 16 height 7
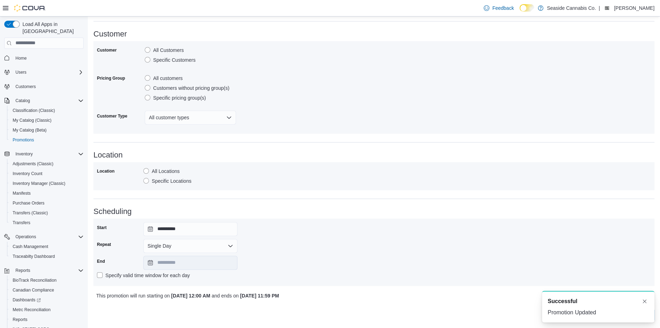
scroll to position [0, 0]
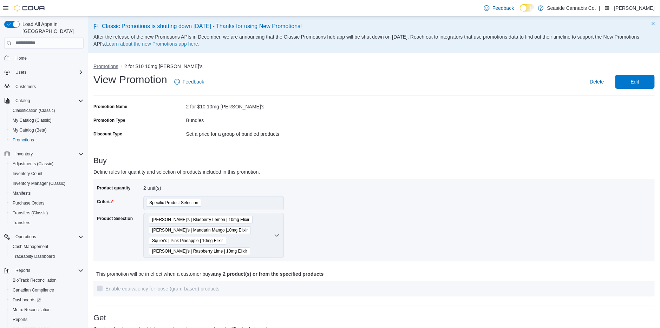
click at [105, 64] on button "Promotions" at bounding box center [105, 67] width 25 height 6
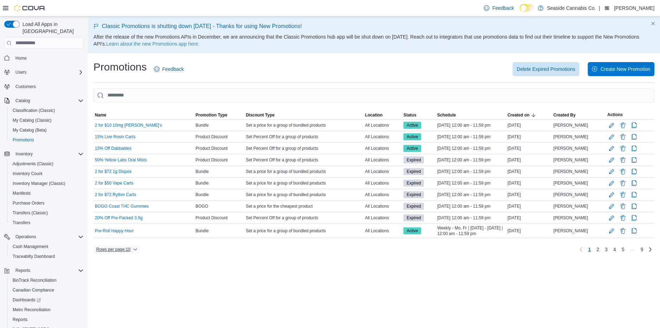
click at [127, 252] on span "Rows per page : 10" at bounding box center [113, 250] width 34 height 6
click at [127, 266] on span "50 rows" at bounding box center [128, 265] width 22 height 6
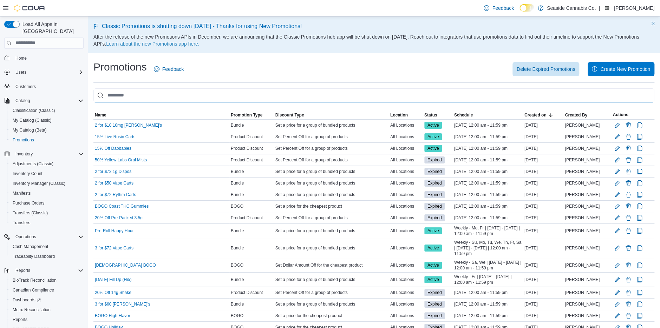
click at [189, 98] on input "This is a search bar. As you type, the results lower in the page will automatic…" at bounding box center [373, 95] width 561 height 14
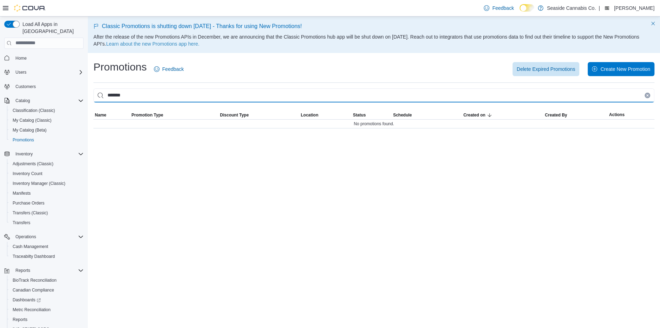
type input "*******"
click at [118, 95] on input "*******" at bounding box center [373, 95] width 561 height 14
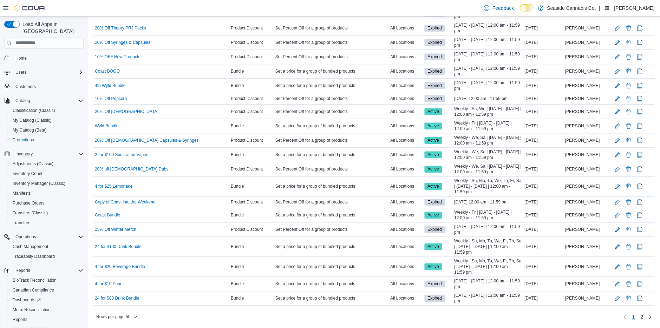
scroll to position [525, 0]
click at [615, 116] on button "Edit Promotion" at bounding box center [617, 111] width 8 height 8
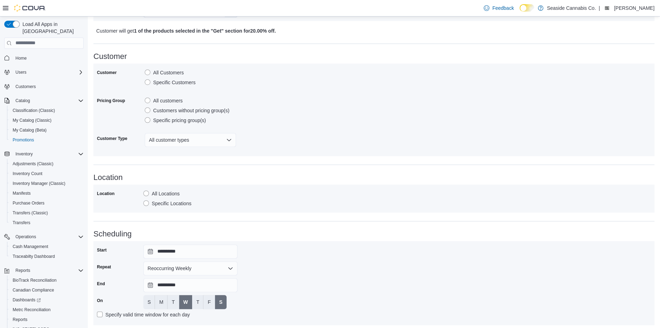
scroll to position [354, 0]
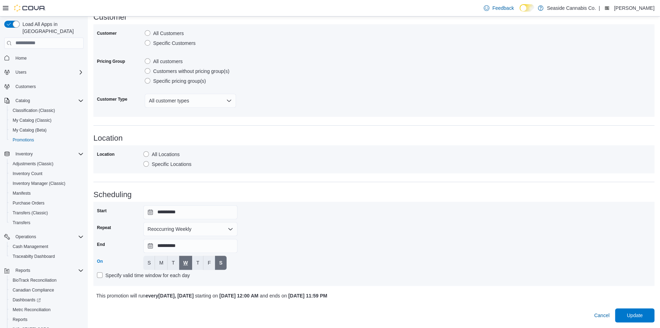
click at [184, 264] on span "W" at bounding box center [185, 262] width 5 height 7
click at [634, 317] on span "Update" at bounding box center [634, 315] width 16 height 7
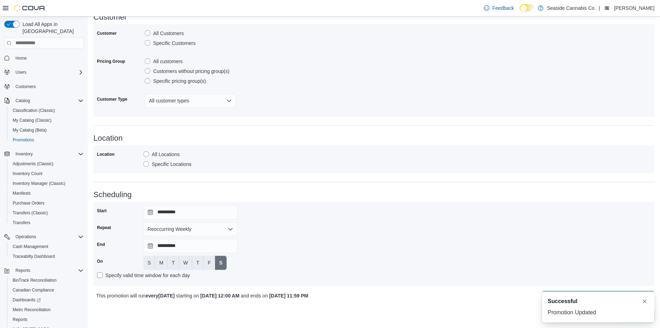
scroll to position [0, 0]
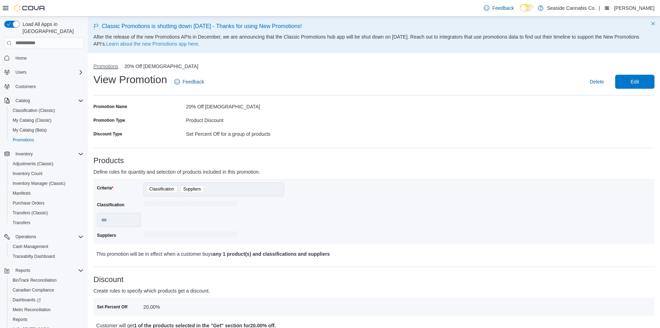
click at [110, 68] on button "Promotions" at bounding box center [105, 67] width 25 height 6
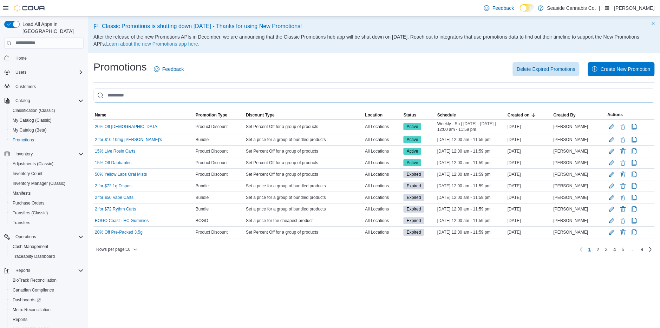
click at [158, 92] on input "This is a search bar. As you type, the results lower in the page will automatic…" at bounding box center [373, 95] width 561 height 14
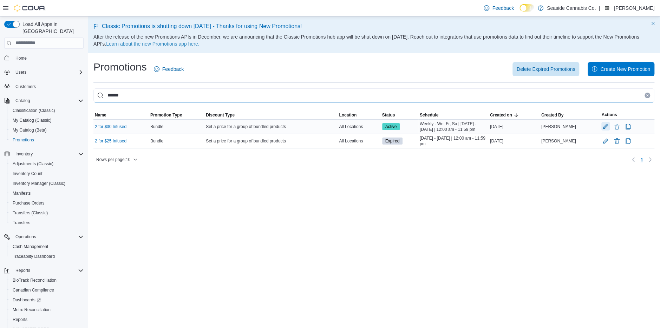
type input "******"
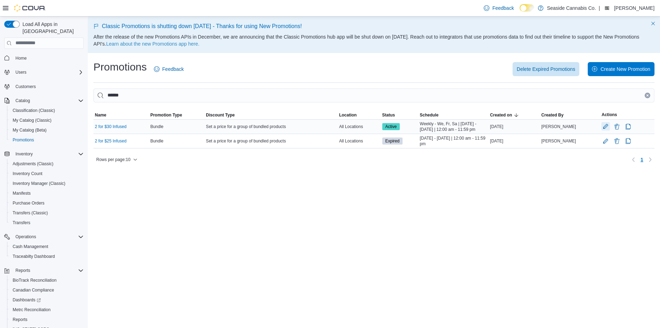
click at [605, 130] on button "Edit Promotion" at bounding box center [605, 126] width 8 height 8
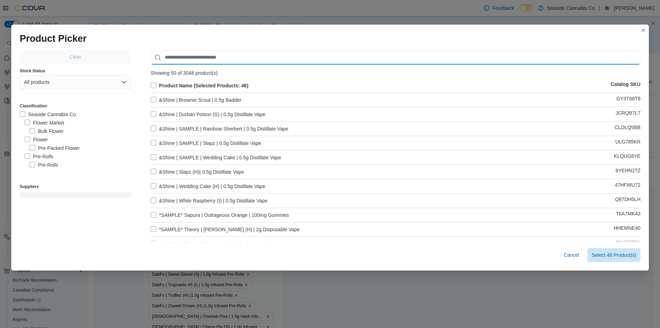
click at [216, 57] on input "Use aria labels when no actual label is in use" at bounding box center [395, 58] width 489 height 14
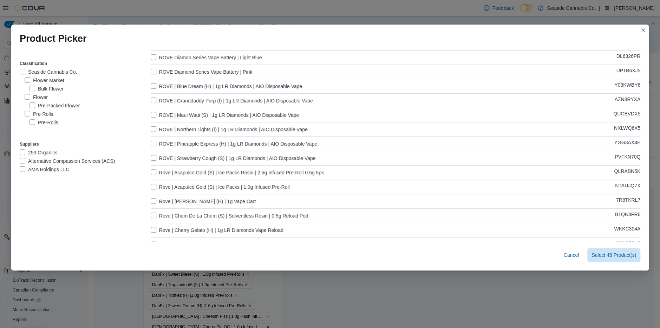
scroll to position [61, 0]
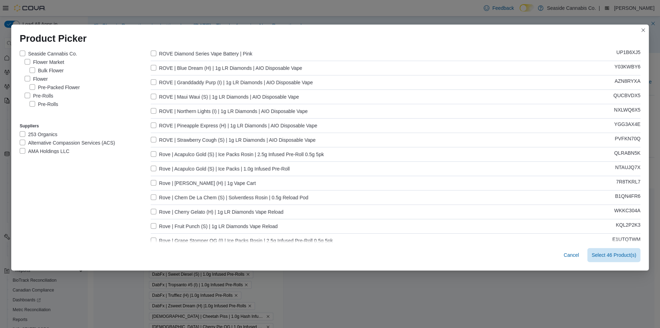
type input "****"
click at [153, 167] on label "Rove | Acapulco Gold (S) | Ice Packs | 1.0g Infused Pre-Roll" at bounding box center [220, 169] width 139 height 8
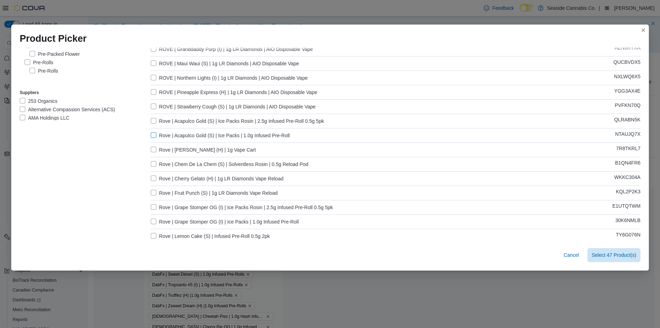
scroll to position [99, 0]
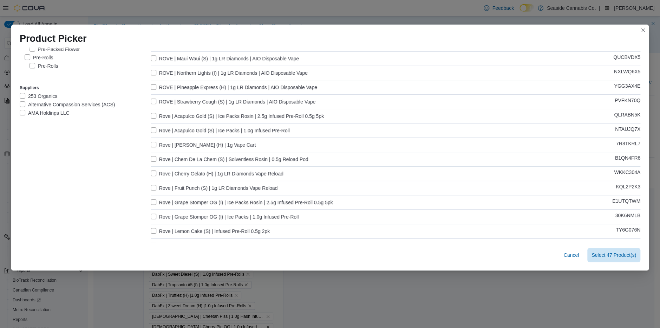
click at [152, 216] on label "Rove | Grape Stomper OG (I) | Ice Packs | 1.0g Infused Pre-Roll" at bounding box center [225, 217] width 148 height 8
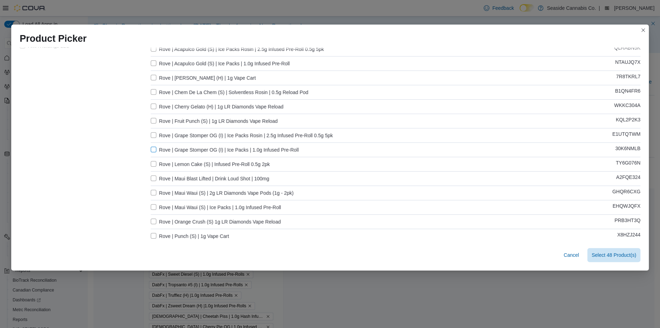
scroll to position [168, 0]
click at [154, 204] on label "Rove | Maui Waui (S) | Ice Packs | 1.0g Infused Pre-Roll" at bounding box center [216, 206] width 130 height 8
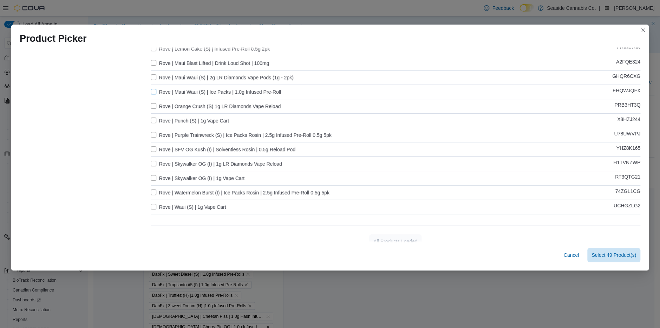
scroll to position [289, 0]
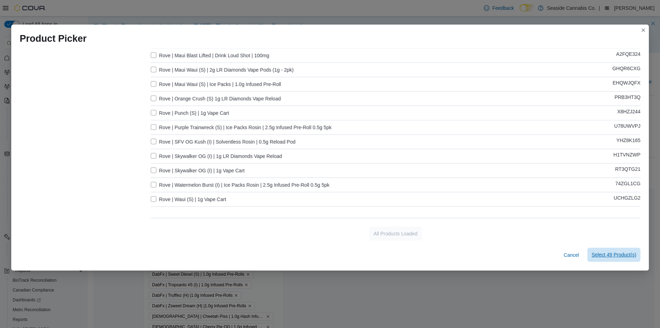
click at [606, 260] on span "Select 49 Product(s)" at bounding box center [613, 255] width 45 height 14
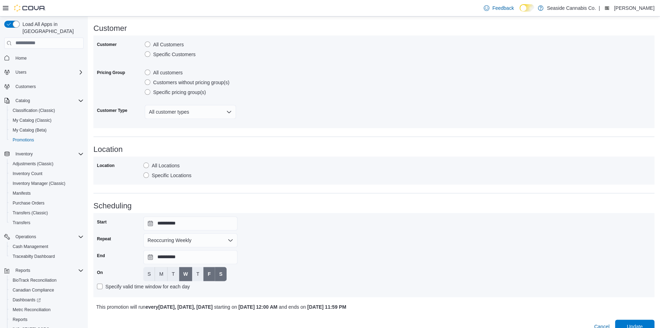
scroll to position [480, 0]
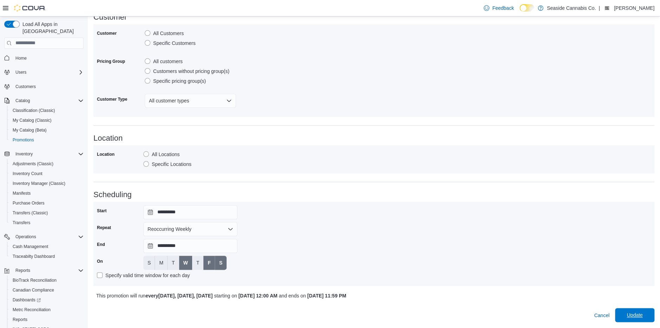
click at [632, 318] on span "Update" at bounding box center [634, 315] width 16 height 7
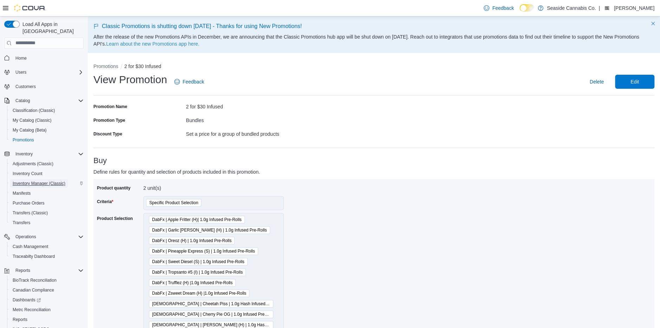
click at [28, 181] on span "Inventory Manager (Classic)" at bounding box center [39, 184] width 53 height 6
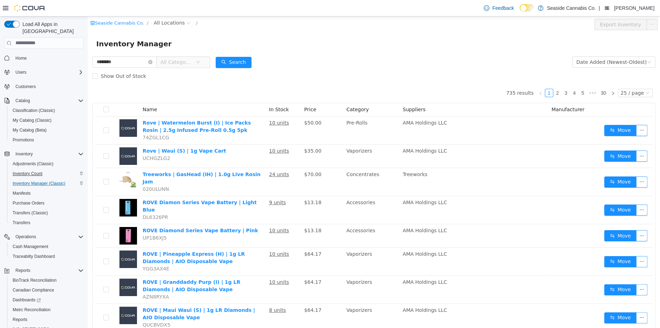
type input "********"
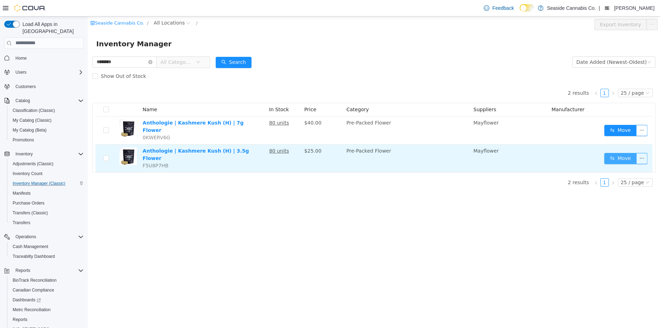
click at [618, 153] on button "Move" at bounding box center [620, 158] width 32 height 11
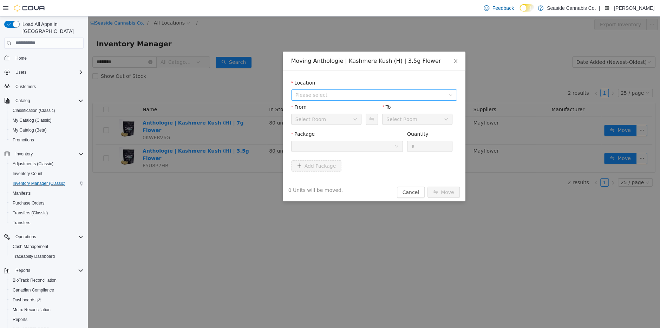
click at [351, 93] on span "Please select" at bounding box center [370, 94] width 150 height 7
click at [349, 121] on span "[STREET_ADDRESS]" at bounding box center [333, 120] width 49 height 6
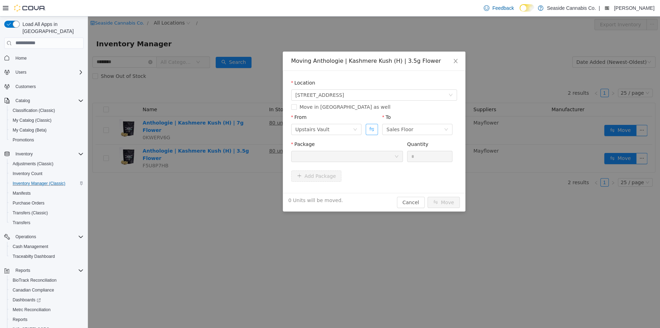
click at [373, 133] on button "Swap" at bounding box center [371, 129] width 12 height 11
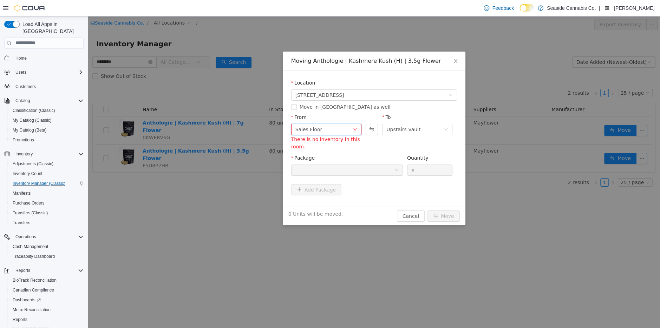
click at [329, 132] on div "Sales Floor" at bounding box center [323, 129] width 57 height 11
click at [324, 186] on li "Downstairs Vault" at bounding box center [326, 188] width 70 height 11
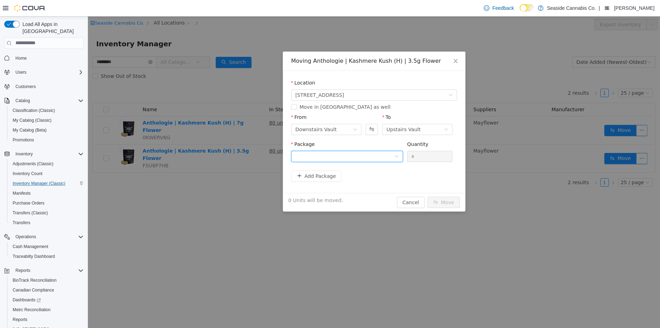
click at [312, 156] on div at bounding box center [344, 156] width 99 height 11
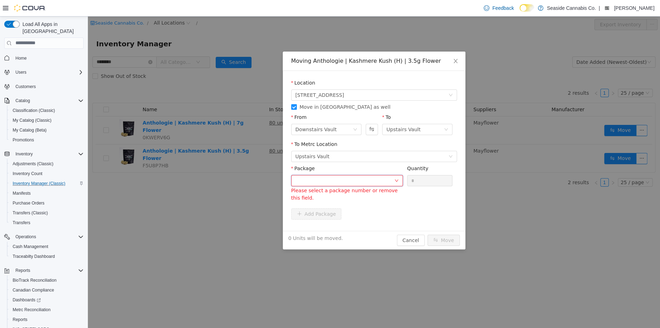
click at [312, 180] on div at bounding box center [344, 180] width 99 height 11
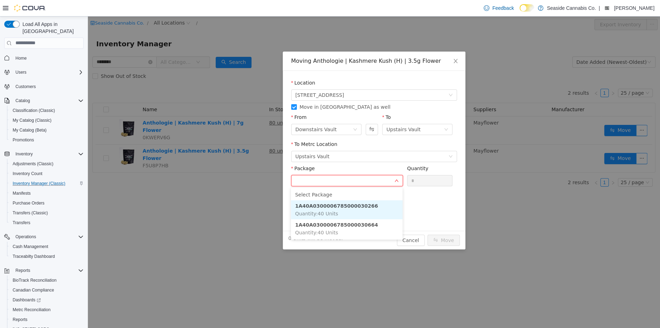
click at [332, 209] on li "1A40A0300006785000030266 Quantity : 40 Units" at bounding box center [347, 209] width 112 height 19
type input "**"
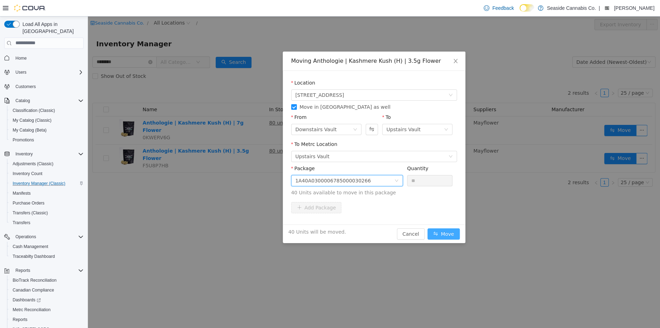
click at [450, 232] on button "Move" at bounding box center [443, 233] width 32 height 11
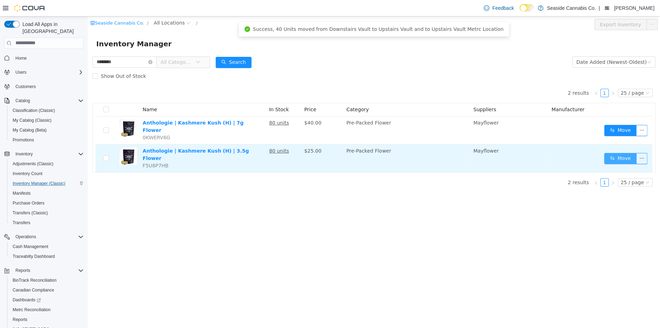
click at [617, 153] on button "Move" at bounding box center [620, 158] width 32 height 11
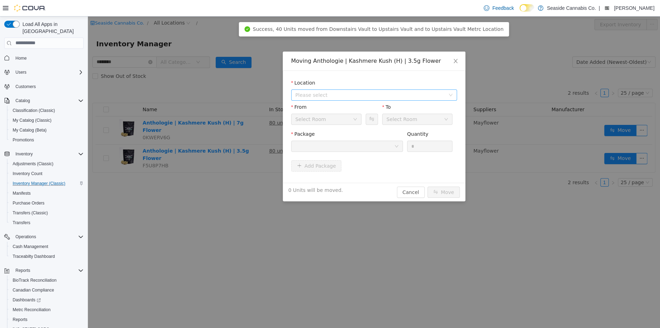
click at [351, 94] on span "Please select" at bounding box center [370, 94] width 150 height 7
click at [348, 121] on span "[STREET_ADDRESS]" at bounding box center [333, 120] width 49 height 6
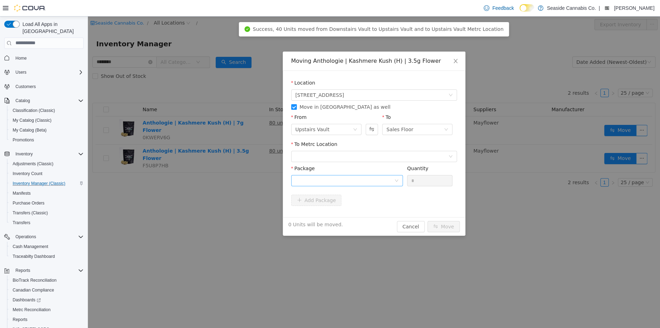
click at [374, 149] on div "To Metrc Location" at bounding box center [374, 145] width 166 height 10
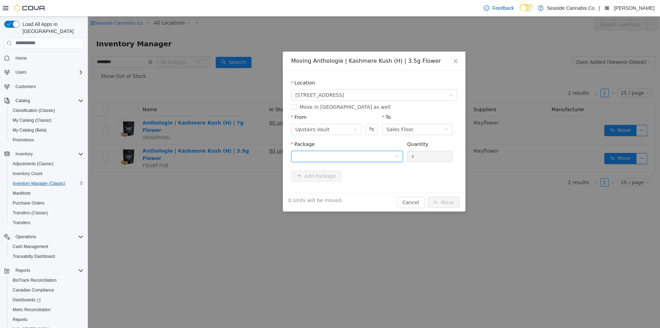
click at [330, 155] on div at bounding box center [344, 156] width 99 height 11
click at [336, 186] on span "Quantity : 40 Units" at bounding box center [316, 189] width 43 height 6
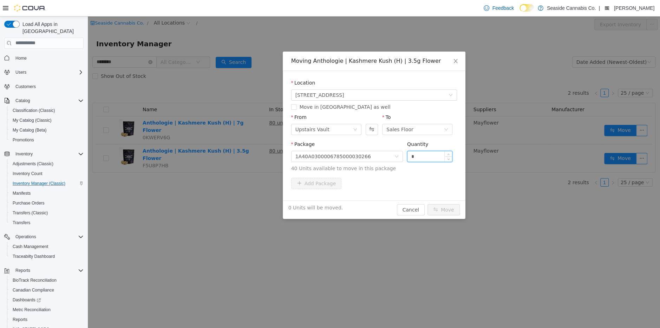
click at [431, 153] on input "*" at bounding box center [429, 156] width 45 height 11
type input "*"
click at [447, 206] on button "Move" at bounding box center [443, 209] width 32 height 11
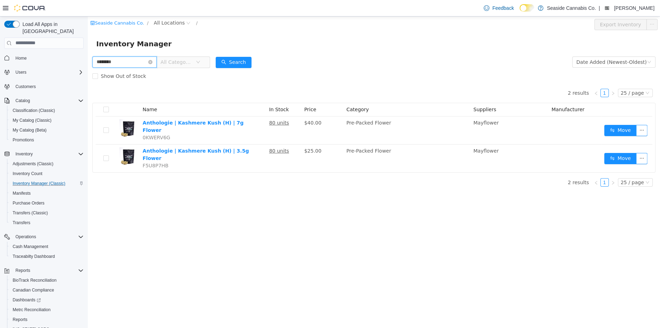
click at [128, 64] on input "********" at bounding box center [124, 61] width 64 height 11
type input "***"
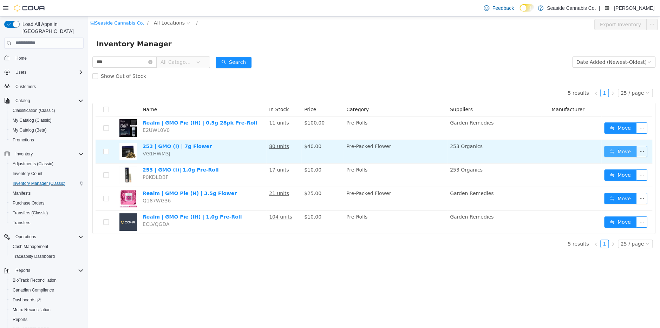
click at [617, 151] on button "Move" at bounding box center [620, 151] width 32 height 11
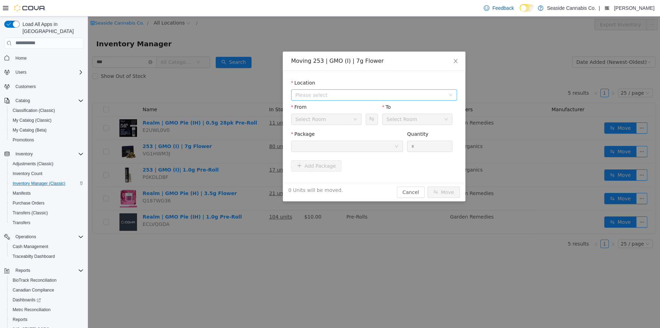
click at [360, 98] on span "Please select" at bounding box center [371, 95] width 153 height 11
click at [354, 121] on span "[STREET_ADDRESS]" at bounding box center [333, 120] width 49 height 6
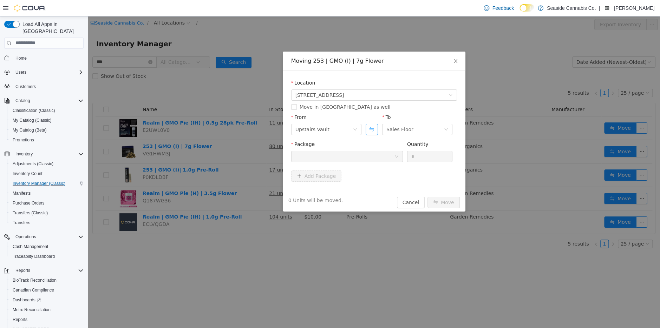
click at [371, 133] on button "Swap" at bounding box center [371, 129] width 12 height 11
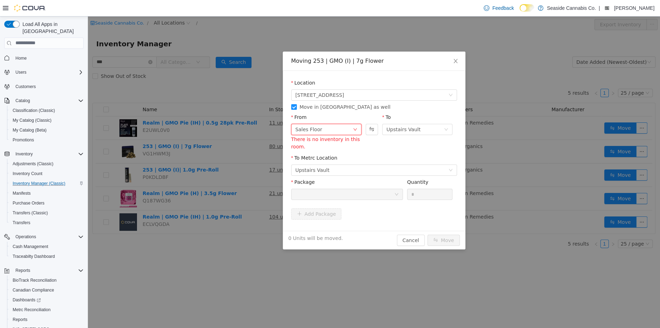
click at [304, 131] on div "Sales Floor" at bounding box center [308, 129] width 27 height 11
click at [305, 188] on li "Downstairs Vault" at bounding box center [326, 188] width 70 height 11
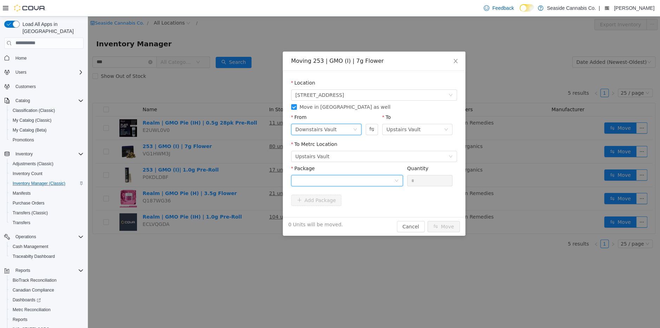
click at [336, 182] on div at bounding box center [344, 180] width 99 height 11
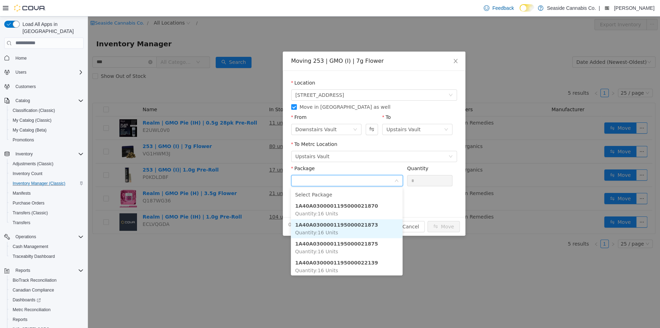
click at [346, 232] on li "1A40A0300001195000021873 Quantity : 16 Units" at bounding box center [347, 228] width 112 height 19
type input "**"
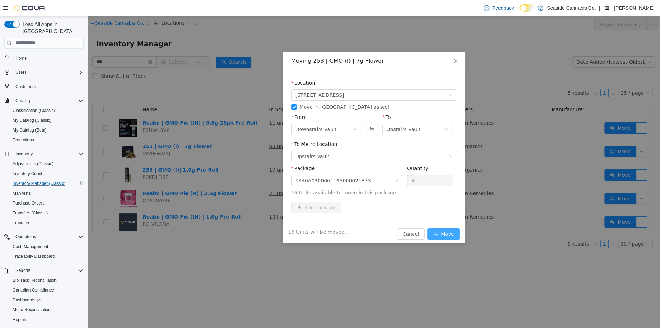
click at [442, 235] on button "Move" at bounding box center [443, 233] width 32 height 11
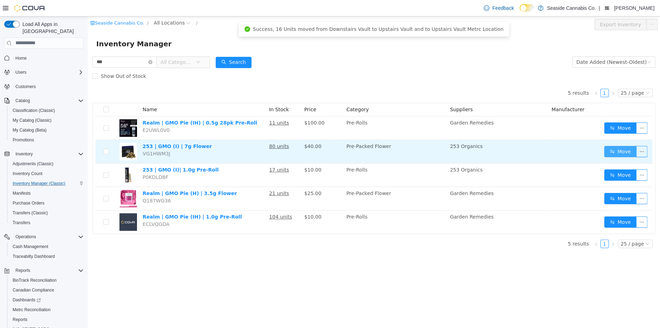
click at [609, 153] on button "Move" at bounding box center [620, 151] width 32 height 11
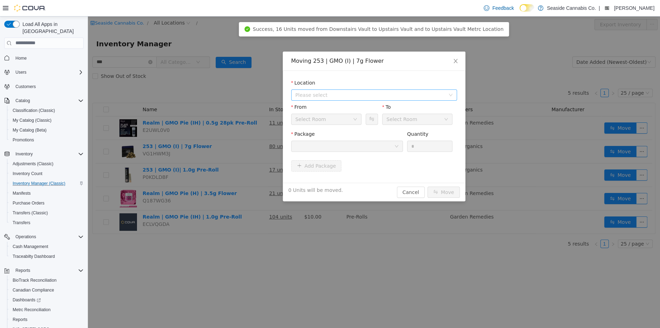
click at [362, 95] on span "Please select" at bounding box center [370, 94] width 150 height 7
click at [356, 120] on span "[STREET_ADDRESS]" at bounding box center [381, 120] width 148 height 9
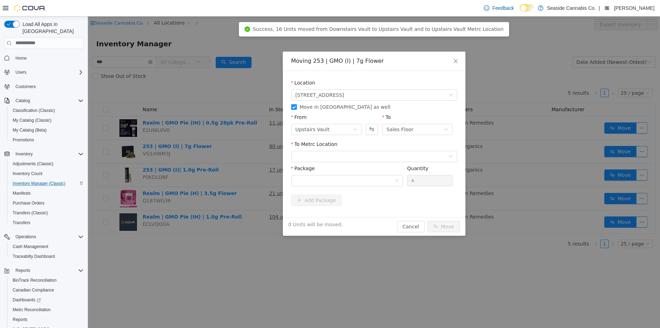
click at [297, 109] on span "Move in [GEOGRAPHIC_DATA] as well" at bounding box center [345, 107] width 97 height 6
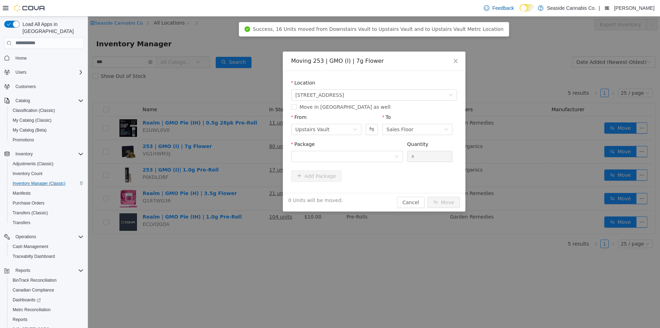
click at [338, 150] on div "Package" at bounding box center [347, 145] width 112 height 10
click at [341, 157] on div at bounding box center [344, 156] width 99 height 11
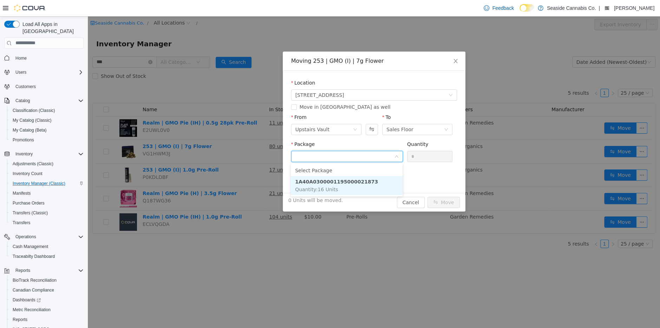
click at [352, 181] on strong "1A40A0300001195000021873" at bounding box center [336, 182] width 83 height 6
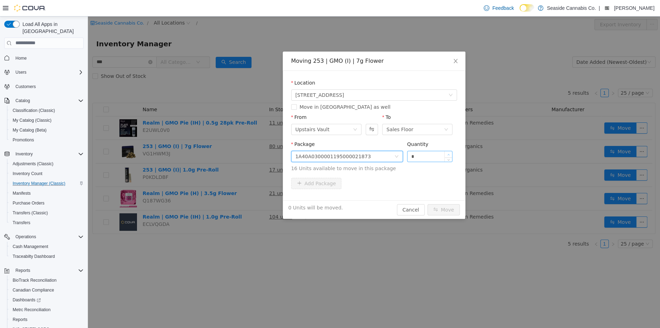
click at [450, 153] on span "Increase Value" at bounding box center [447, 154] width 7 height 6
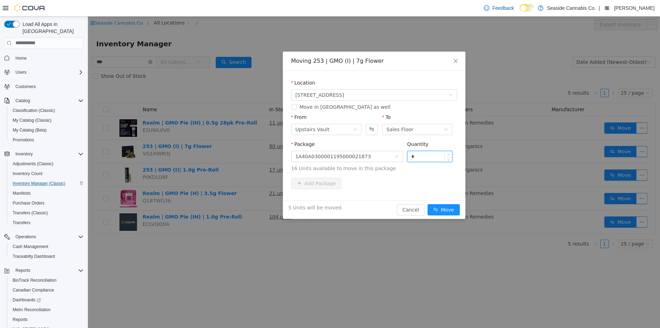
type input "*"
click at [450, 153] on span "Increase Value" at bounding box center [447, 154] width 7 height 6
click at [446, 210] on button "Move" at bounding box center [443, 209] width 32 height 11
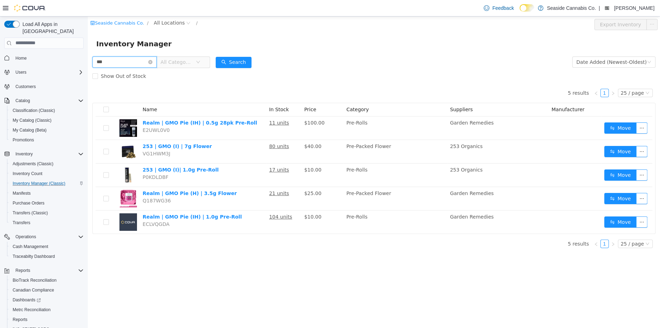
click at [115, 57] on input "***" at bounding box center [124, 61] width 64 height 11
click at [116, 60] on input "***" at bounding box center [124, 61] width 64 height 11
type input "**********"
click at [240, 58] on button "Search" at bounding box center [234, 62] width 36 height 11
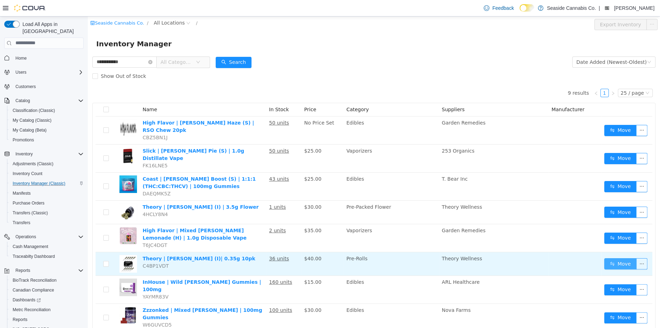
click at [617, 258] on button "Move" at bounding box center [620, 263] width 32 height 11
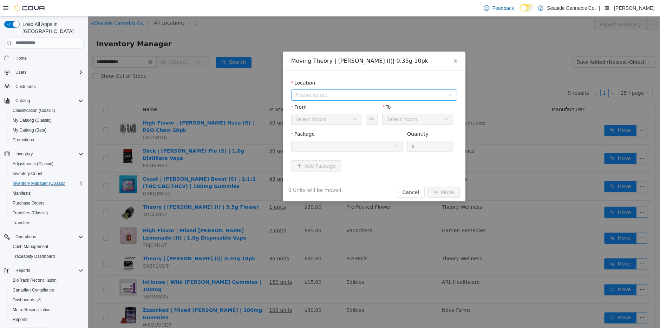
click at [353, 94] on span "Please select" at bounding box center [370, 94] width 150 height 7
click at [348, 121] on span "[STREET_ADDRESS]" at bounding box center [333, 120] width 49 height 6
click at [344, 151] on div at bounding box center [344, 146] width 99 height 11
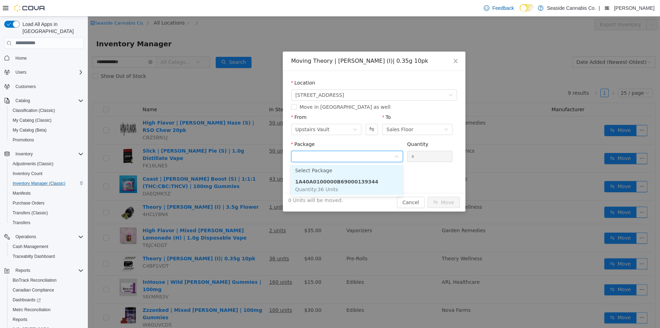
click at [343, 179] on strong "1A40A0100000B69000139344" at bounding box center [336, 182] width 83 height 6
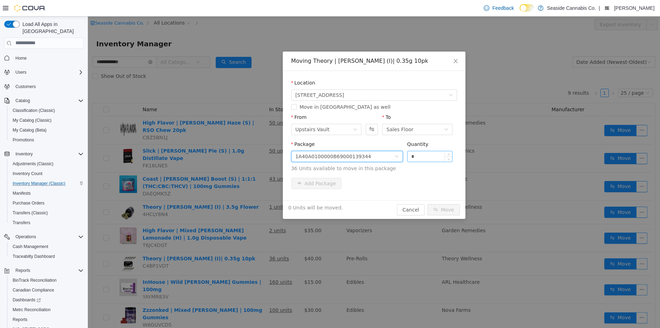
click at [411, 155] on input "*" at bounding box center [429, 156] width 45 height 11
type input "**"
click at [443, 209] on button "Move" at bounding box center [443, 209] width 32 height 11
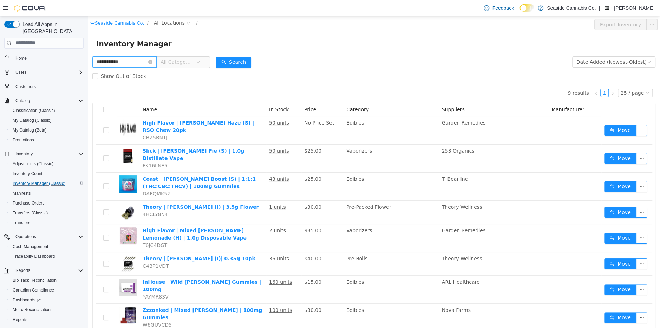
click at [140, 60] on input "**********" at bounding box center [124, 61] width 64 height 11
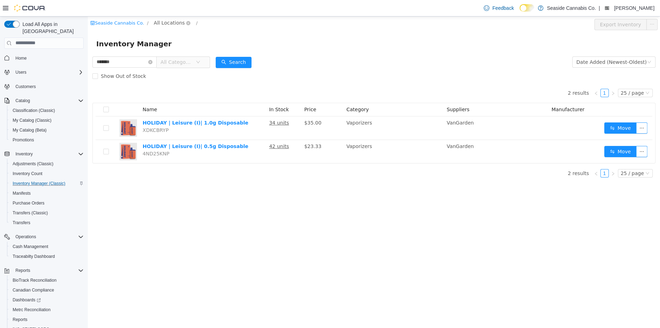
click at [161, 24] on span "All Locations" at bounding box center [169, 23] width 31 height 8
click at [180, 59] on span "[STREET_ADDRESS]" at bounding box center [191, 61] width 49 height 6
click at [228, 25] on div "All Rooms" at bounding box center [234, 24] width 24 height 11
click at [233, 52] on li "Sales Floor" at bounding box center [235, 49] width 42 height 11
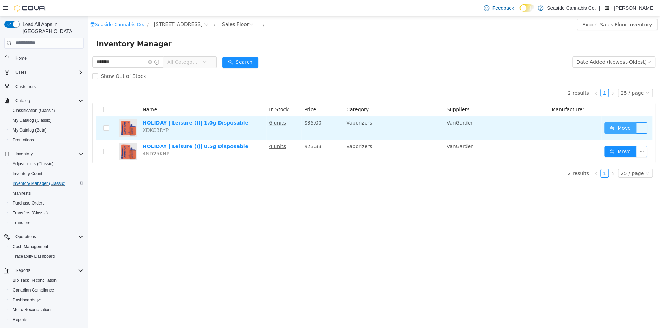
click at [615, 126] on button "Move" at bounding box center [620, 127] width 32 height 11
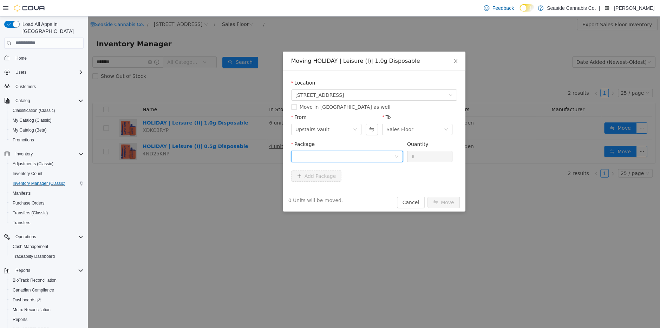
click at [358, 156] on div at bounding box center [344, 156] width 99 height 11
click at [419, 203] on div "Moving HOLIDAY | Leisure (I)| 1.0g Disposable Location [STREET_ADDRESS] Move in…" at bounding box center [374, 131] width 183 height 160
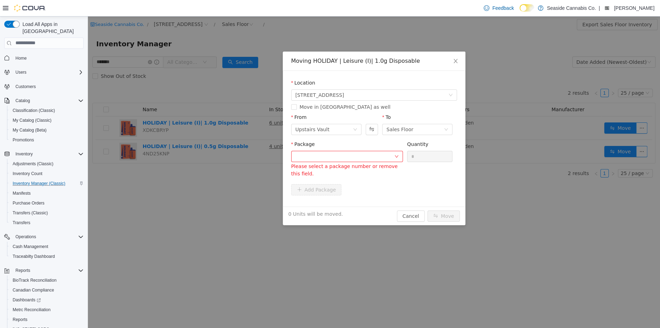
click at [101, 67] on div "Moving HOLIDAY | Leisure (I)| 1.0g Disposable Location [STREET_ADDRESS] Move in…" at bounding box center [374, 172] width 572 height 312
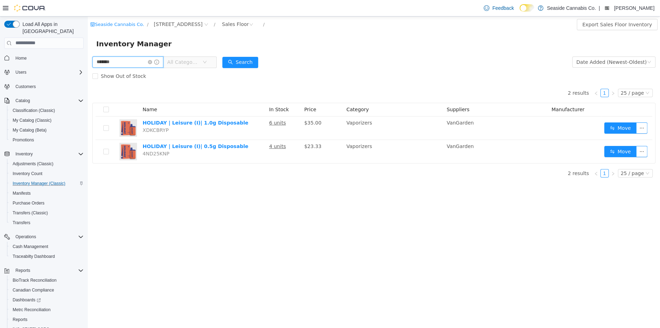
click at [102, 64] on input "*******" at bounding box center [127, 61] width 71 height 11
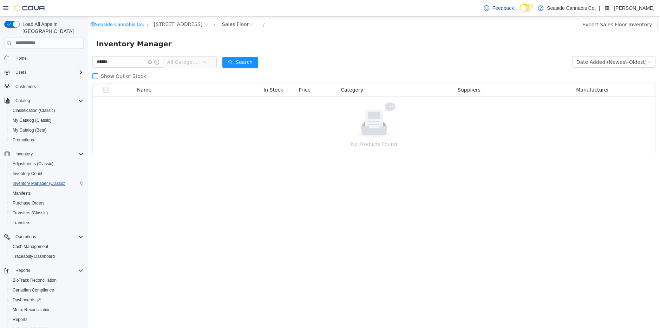
click at [126, 78] on span "Show Out of Stock" at bounding box center [123, 76] width 51 height 6
click at [118, 61] on input "******" at bounding box center [127, 61] width 71 height 11
type input "*"
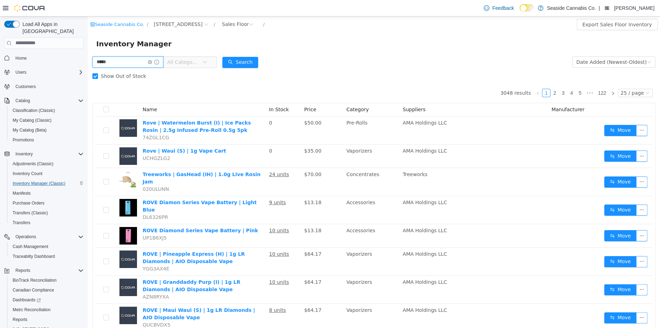
type input "*****"
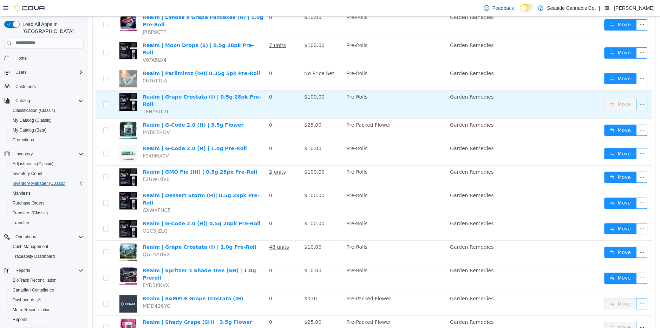
scroll to position [163, 0]
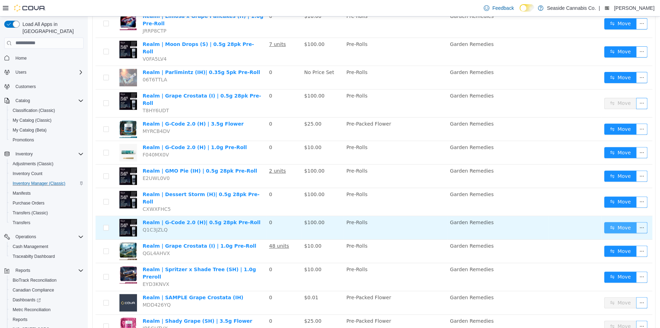
click at [619, 222] on button "Move" at bounding box center [620, 227] width 32 height 11
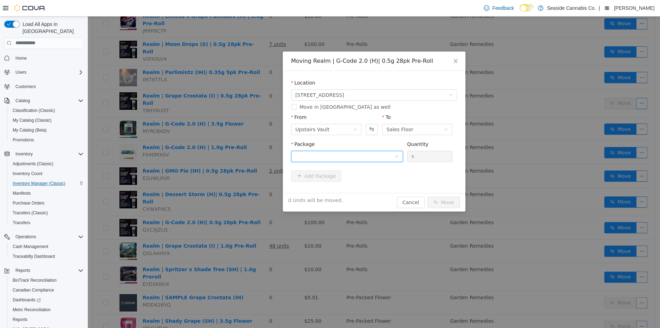
click at [356, 155] on div at bounding box center [344, 156] width 99 height 11
click at [355, 180] on strong "1A40A0100000A2E000170302" at bounding box center [336, 182] width 83 height 6
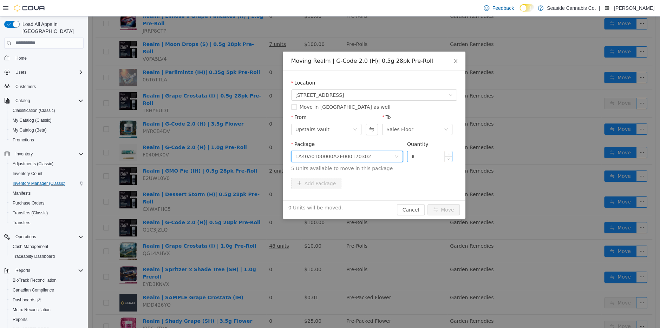
click at [424, 156] on input "*" at bounding box center [429, 156] width 45 height 11
type input "*"
click at [442, 211] on button "Move" at bounding box center [443, 209] width 32 height 11
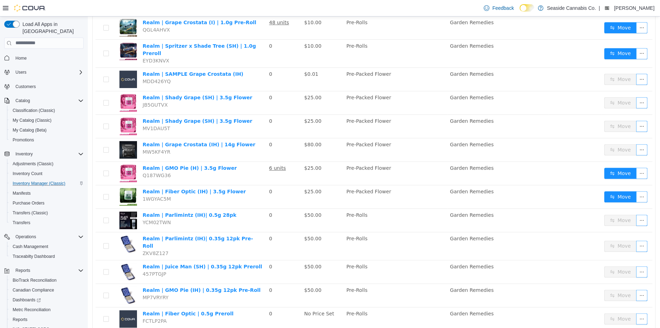
scroll to position [388, 0]
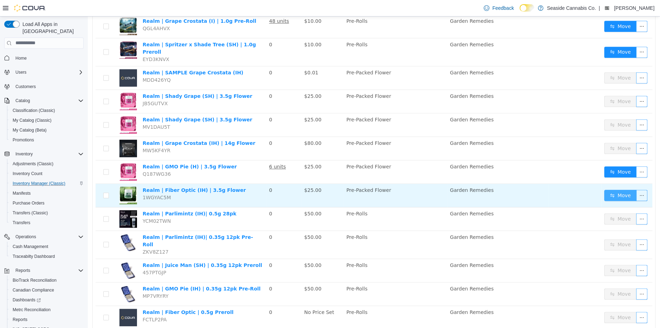
click at [613, 190] on button "Move" at bounding box center [620, 195] width 32 height 11
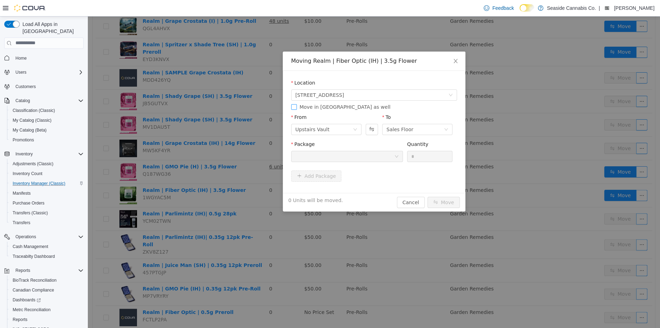
click at [304, 106] on span "Move in [GEOGRAPHIC_DATA] as well" at bounding box center [345, 107] width 97 height 6
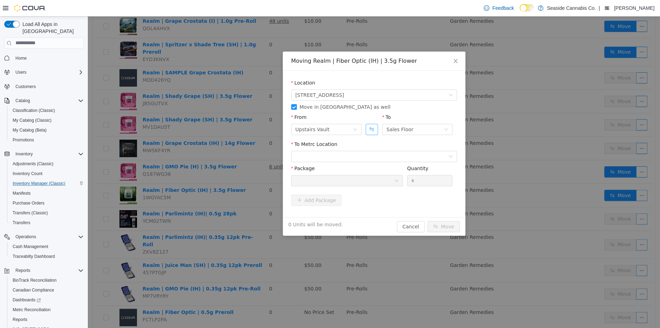
click at [373, 130] on button "Swap" at bounding box center [371, 129] width 12 height 11
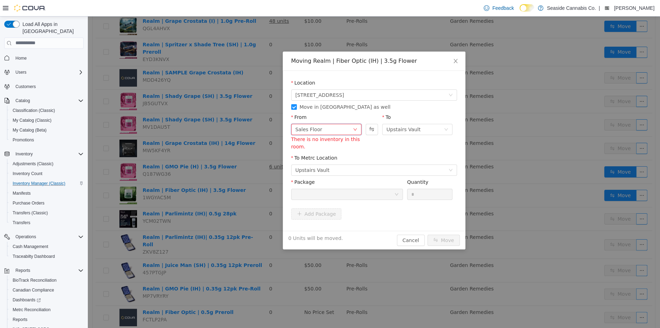
click at [330, 128] on div "Sales Floor" at bounding box center [323, 129] width 57 height 11
click at [312, 192] on li "Downstairs Vault" at bounding box center [326, 188] width 70 height 11
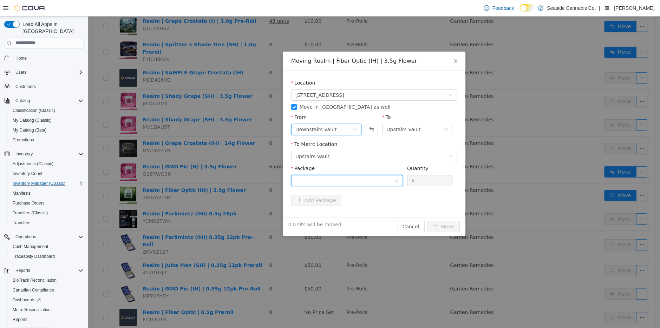
click at [326, 184] on div at bounding box center [344, 180] width 99 height 11
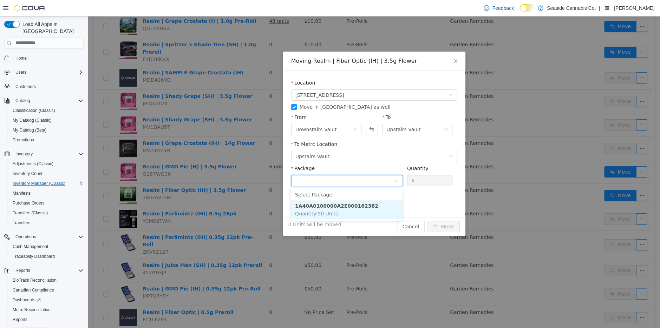
click at [332, 216] on span "Quantity : 50 Units" at bounding box center [316, 214] width 43 height 6
type input "**"
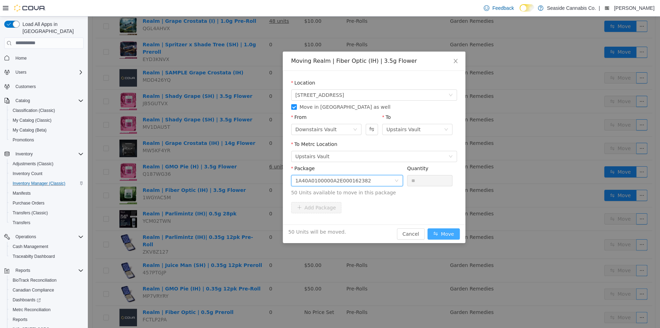
click at [444, 236] on button "Move" at bounding box center [443, 233] width 32 height 11
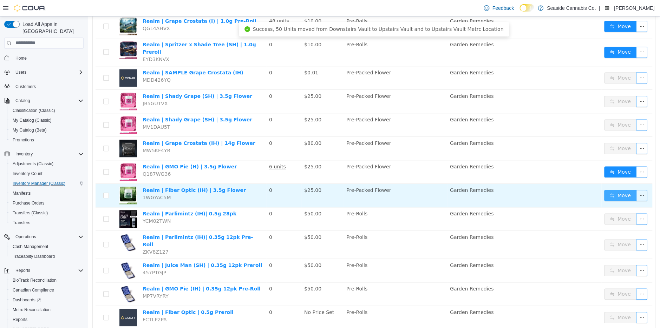
click at [617, 190] on button "Move" at bounding box center [620, 195] width 32 height 11
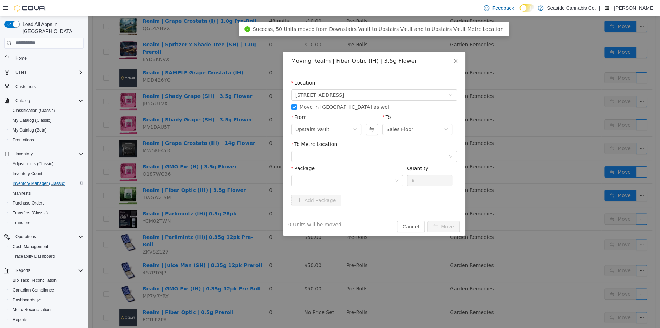
click at [297, 105] on span "Move in [GEOGRAPHIC_DATA] as well" at bounding box center [345, 107] width 97 height 6
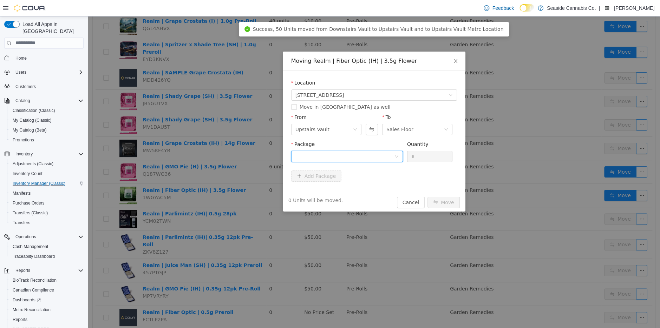
click at [331, 153] on div at bounding box center [344, 156] width 99 height 11
click at [355, 182] on strong "1A40A0100000A2E000162382" at bounding box center [336, 182] width 83 height 6
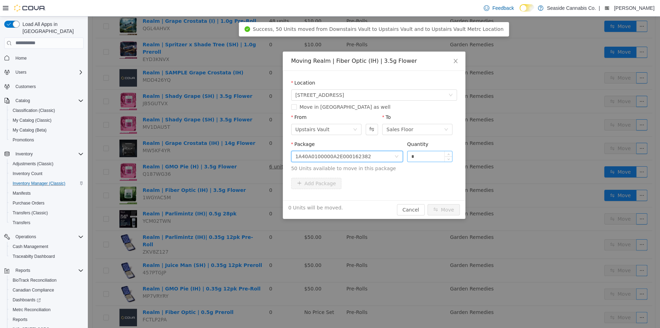
click at [427, 153] on input "*" at bounding box center [429, 156] width 45 height 11
type input "*"
click at [442, 207] on button "Move" at bounding box center [443, 209] width 32 height 11
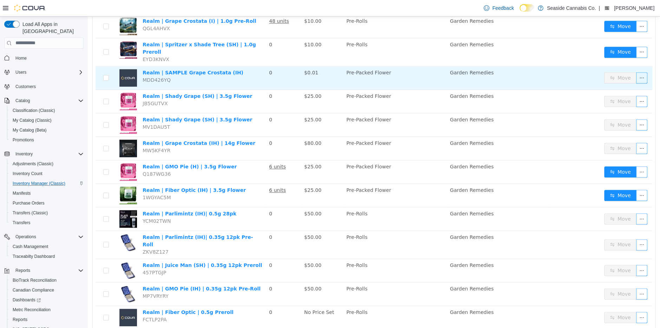
scroll to position [0, 0]
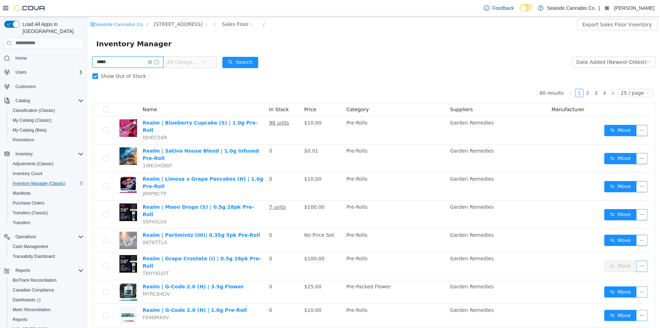
click at [119, 58] on input "*****" at bounding box center [127, 61] width 71 height 11
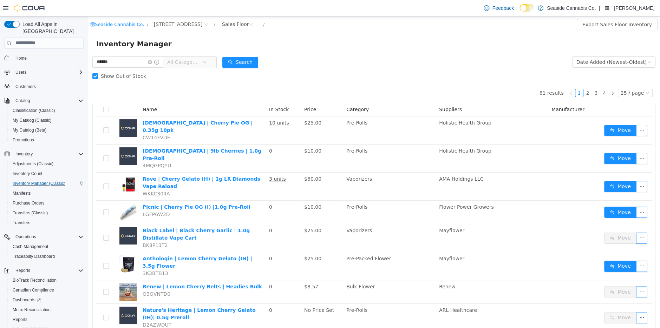
click at [105, 55] on div "****** All Categories" at bounding box center [154, 62] width 124 height 14
click at [105, 60] on input "******" at bounding box center [127, 61] width 71 height 11
type input "*****"
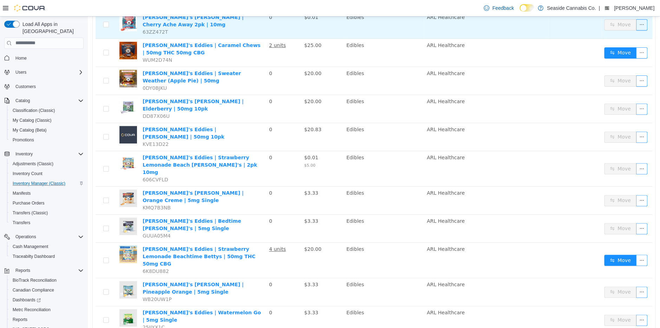
scroll to position [162, 0]
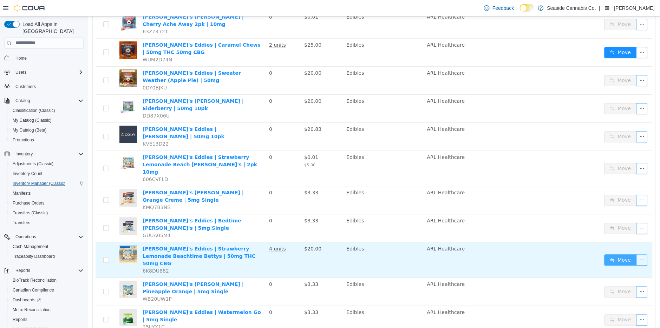
click at [617, 254] on button "Move" at bounding box center [620, 259] width 32 height 11
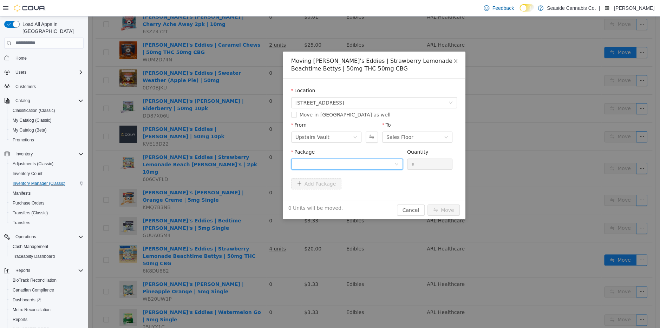
click at [363, 165] on div at bounding box center [344, 164] width 99 height 11
click at [374, 191] on li "1A40A0100001AF6000235762 Quantity : 8 Units" at bounding box center [347, 193] width 112 height 19
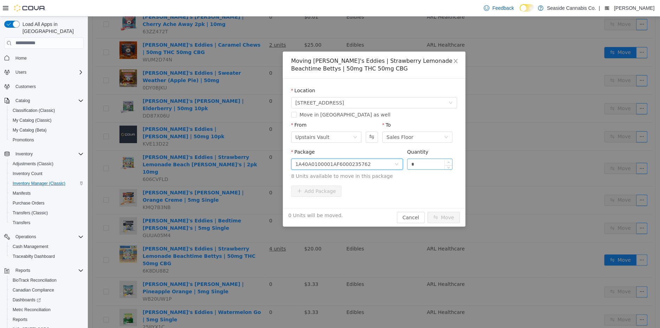
click at [451, 162] on span "Increase Value" at bounding box center [447, 162] width 7 height 6
type input "*"
click at [451, 162] on span "Increase Value" at bounding box center [447, 162] width 7 height 6
click at [444, 213] on button "Move" at bounding box center [443, 217] width 32 height 11
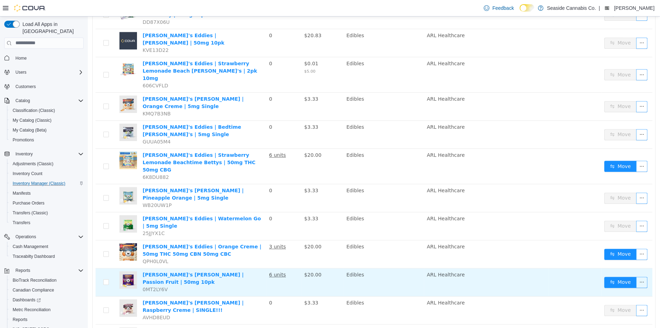
scroll to position [263, 0]
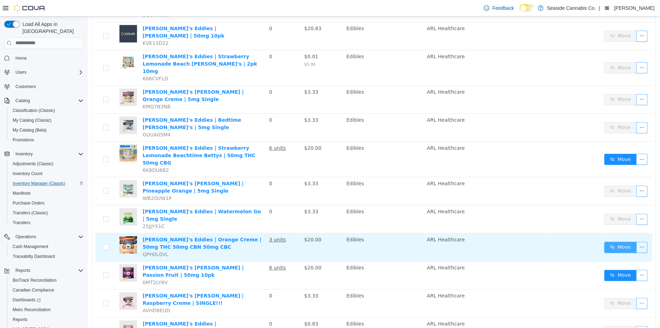
click at [612, 242] on button "Move" at bounding box center [620, 247] width 32 height 11
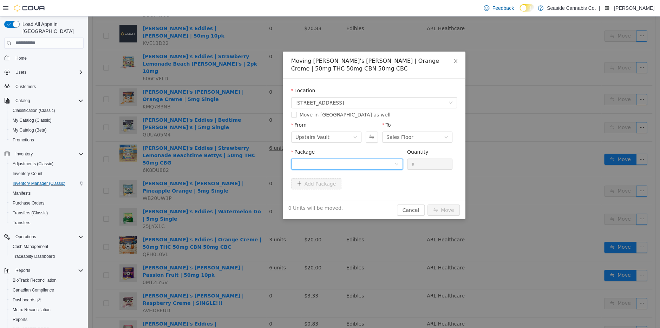
click at [368, 165] on div at bounding box center [344, 164] width 99 height 11
click at [371, 197] on li "1A40A0100001AF6000234297 Quantity : 3 Units" at bounding box center [347, 193] width 112 height 19
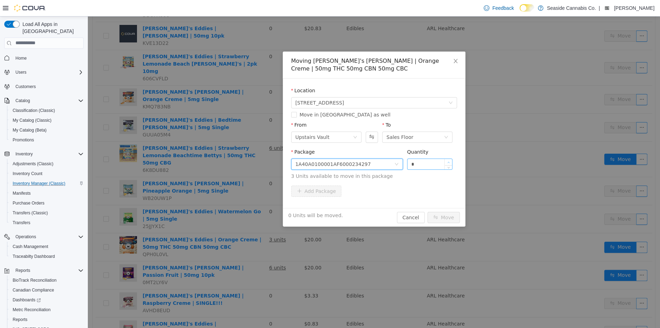
click at [449, 161] on icon "icon: up" at bounding box center [448, 162] width 2 height 2
type input "*"
click at [449, 161] on icon "icon: up" at bounding box center [448, 162] width 2 height 2
click at [440, 220] on button "Move" at bounding box center [443, 217] width 32 height 11
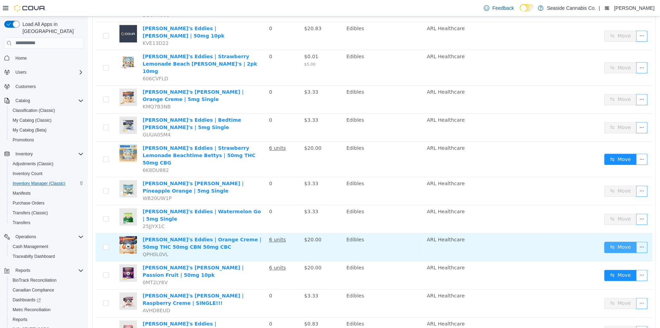
click at [617, 242] on button "Move" at bounding box center [620, 247] width 32 height 11
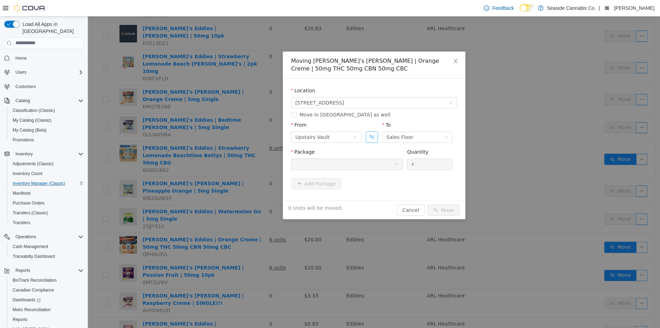
click at [370, 138] on button "Swap" at bounding box center [371, 136] width 12 height 11
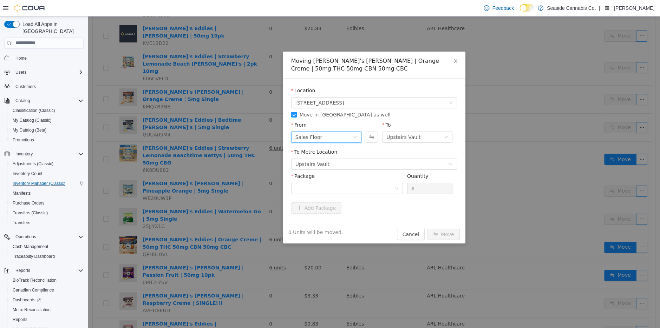
click at [321, 138] on div "Sales Floor" at bounding box center [323, 137] width 57 height 11
click at [320, 197] on li "Downstairs Vault" at bounding box center [326, 195] width 70 height 11
click at [357, 184] on div at bounding box center [344, 188] width 99 height 11
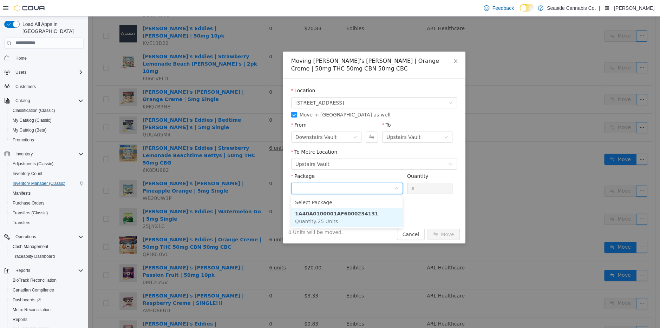
click at [388, 224] on li "1A40A0100001AF6000234131 Quantity : 25 Units" at bounding box center [347, 217] width 112 height 19
type input "**"
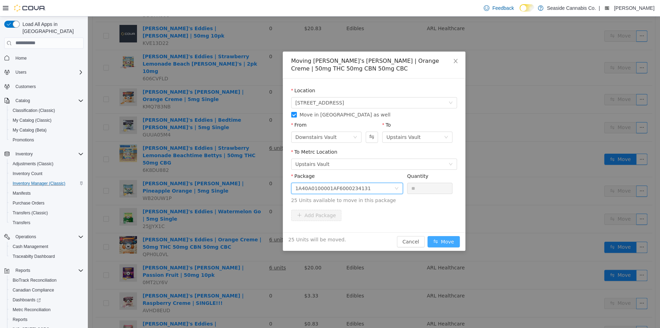
click at [434, 240] on button "Move" at bounding box center [443, 241] width 32 height 11
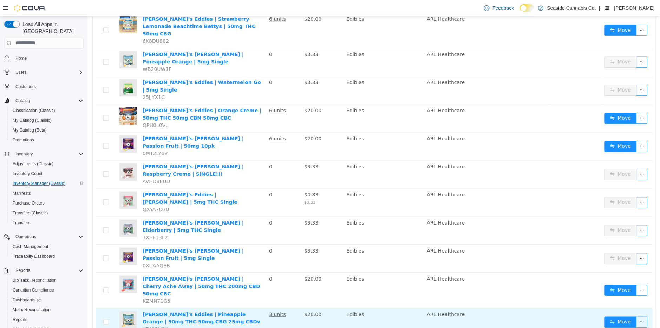
scroll to position [393, 0]
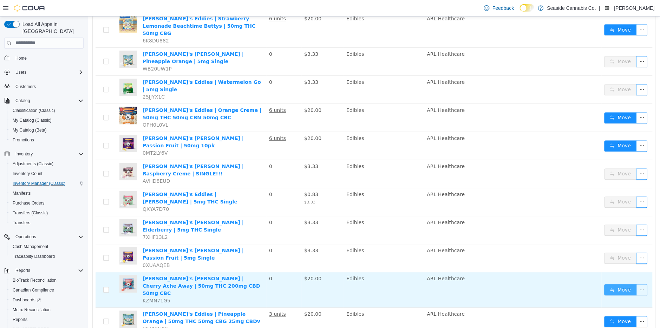
click at [618, 284] on button "Move" at bounding box center [620, 289] width 32 height 11
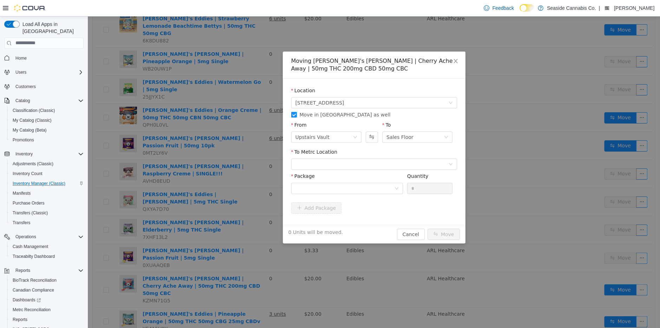
click at [323, 114] on span "Move in [GEOGRAPHIC_DATA] as well" at bounding box center [345, 115] width 97 height 6
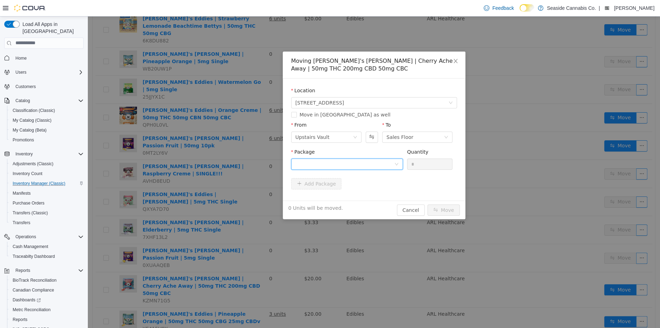
click at [334, 165] on div at bounding box center [344, 164] width 99 height 11
click at [349, 190] on strong "1A40A0100001AF6000240365" at bounding box center [336, 189] width 83 height 6
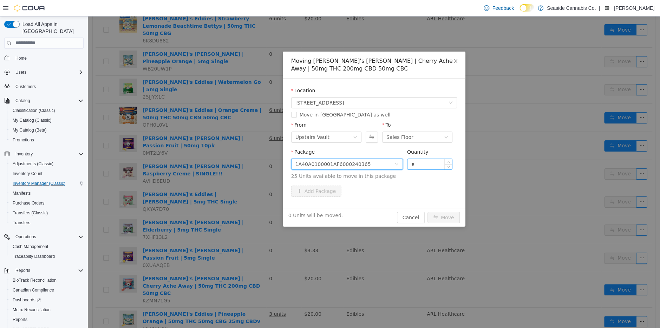
click at [421, 164] on input "*" at bounding box center [429, 164] width 45 height 11
type input "*"
click at [442, 217] on button "Move" at bounding box center [443, 217] width 32 height 11
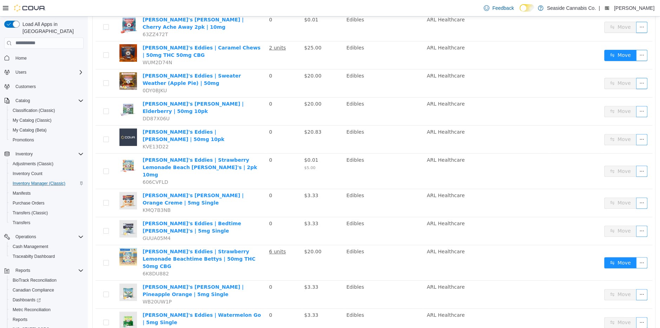
scroll to position [0, 0]
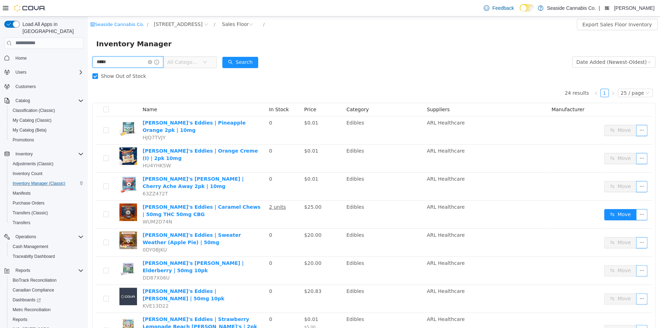
click at [114, 61] on input "*****" at bounding box center [127, 61] width 71 height 11
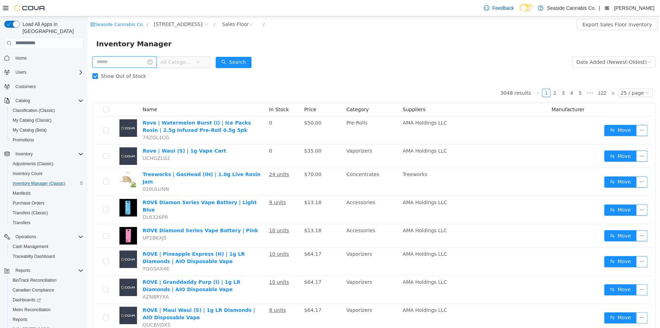
click at [126, 64] on input "text" at bounding box center [124, 61] width 64 height 11
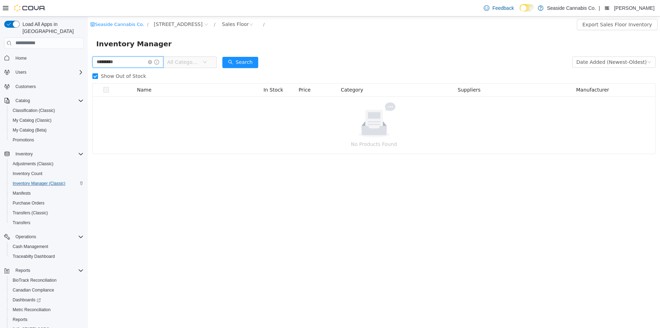
type input "*********"
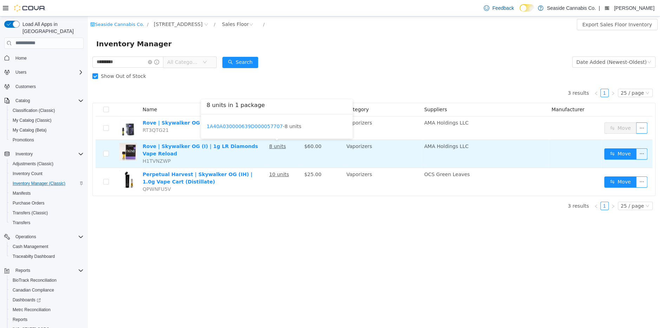
click at [274, 146] on u "8 units" at bounding box center [277, 146] width 17 height 6
